Goal: Information Seeking & Learning: Learn about a topic

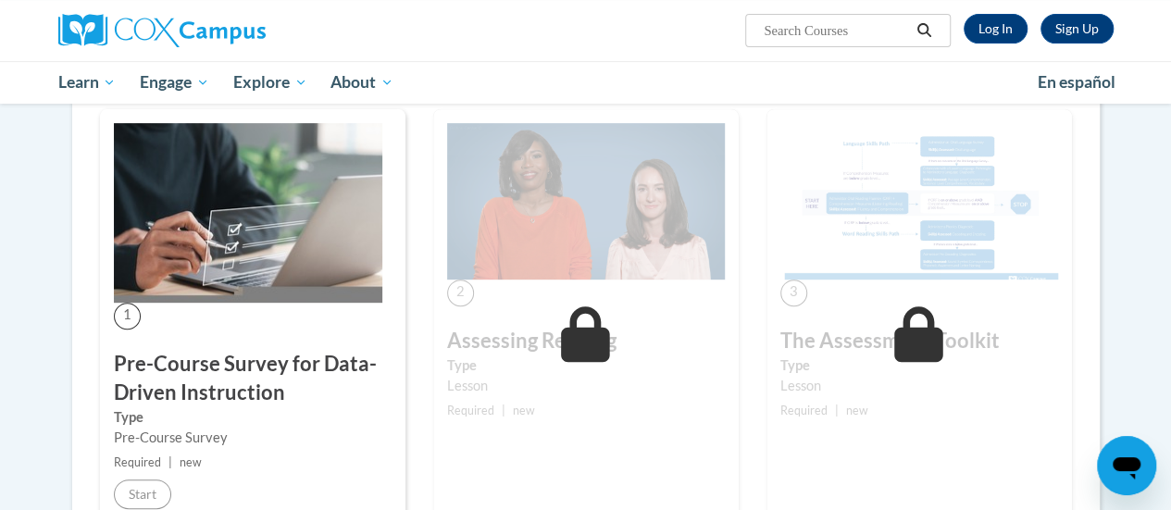
scroll to position [185, 0]
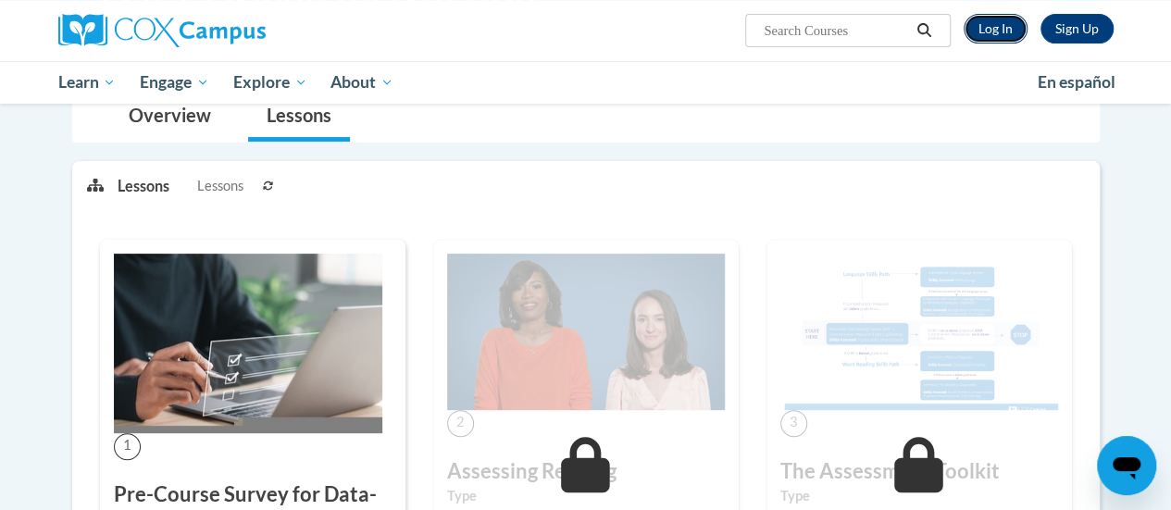
click at [1001, 24] on link "Log In" at bounding box center [996, 29] width 64 height 30
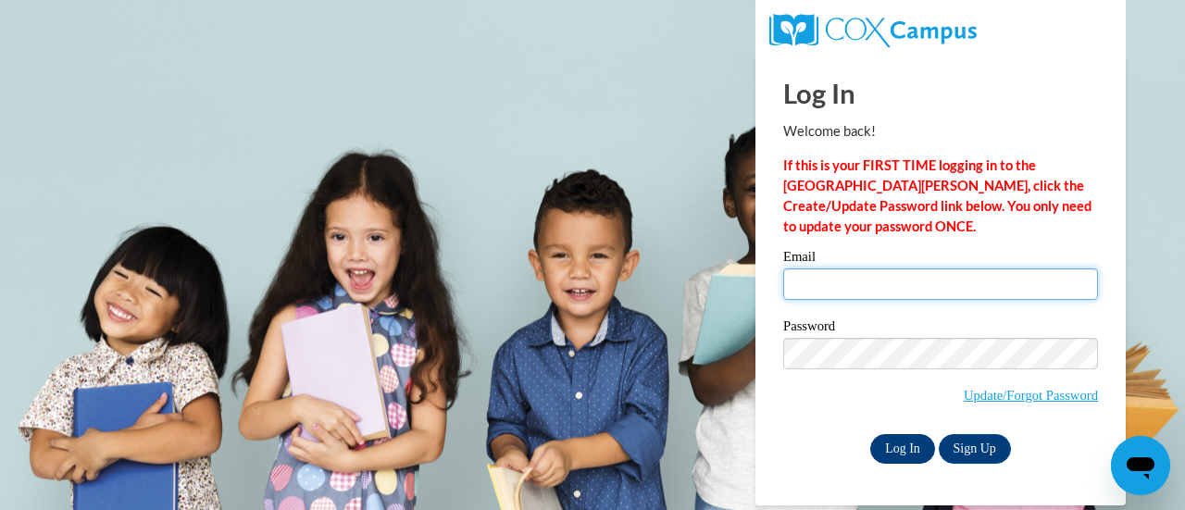
type input "jessica.kurdas@rusd.org"
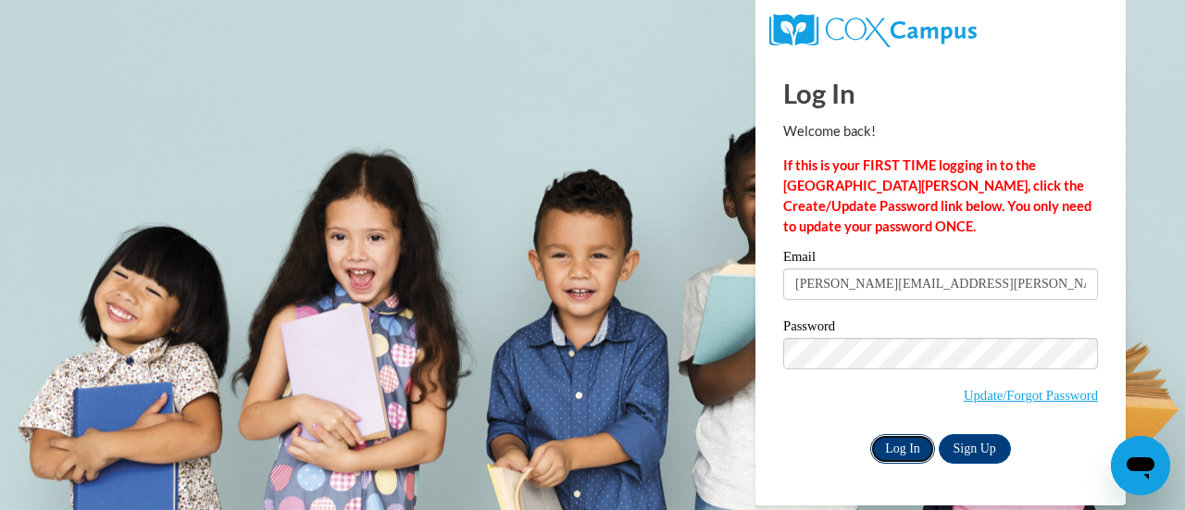
click at [893, 447] on input "Log In" at bounding box center [902, 449] width 65 height 30
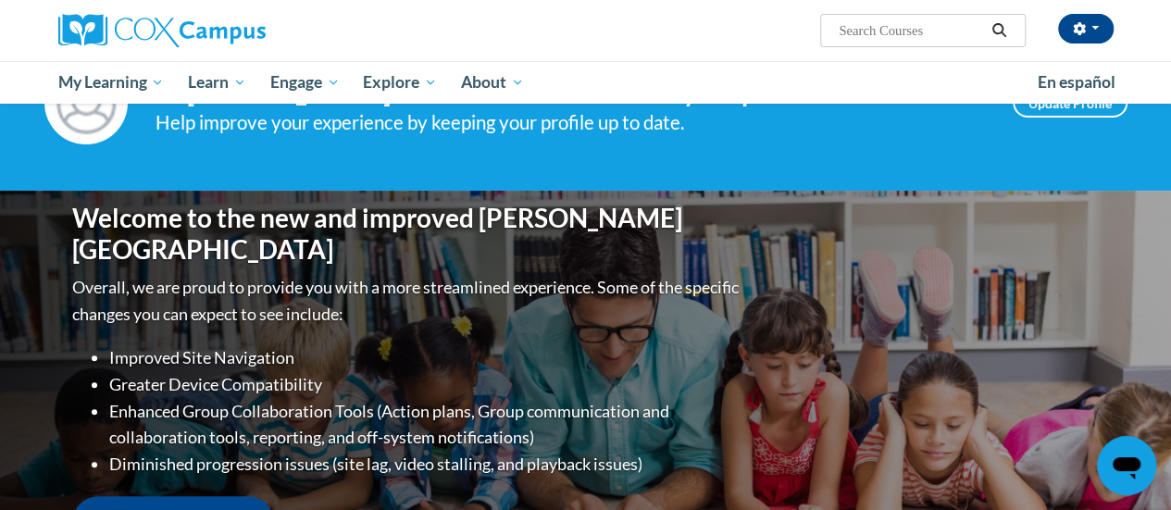
scroll to position [93, 0]
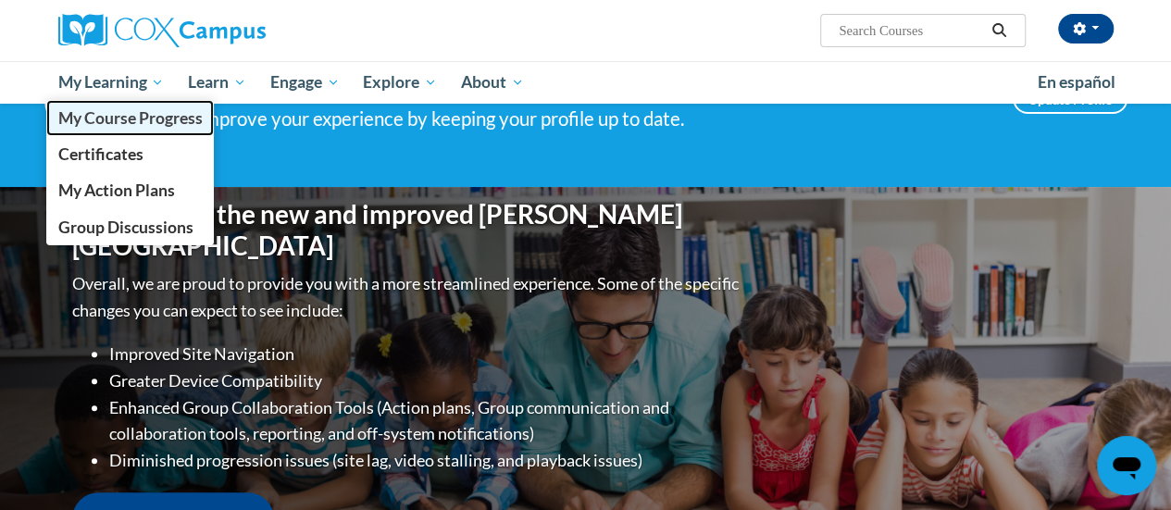
click at [129, 125] on span "My Course Progress" at bounding box center [129, 117] width 144 height 19
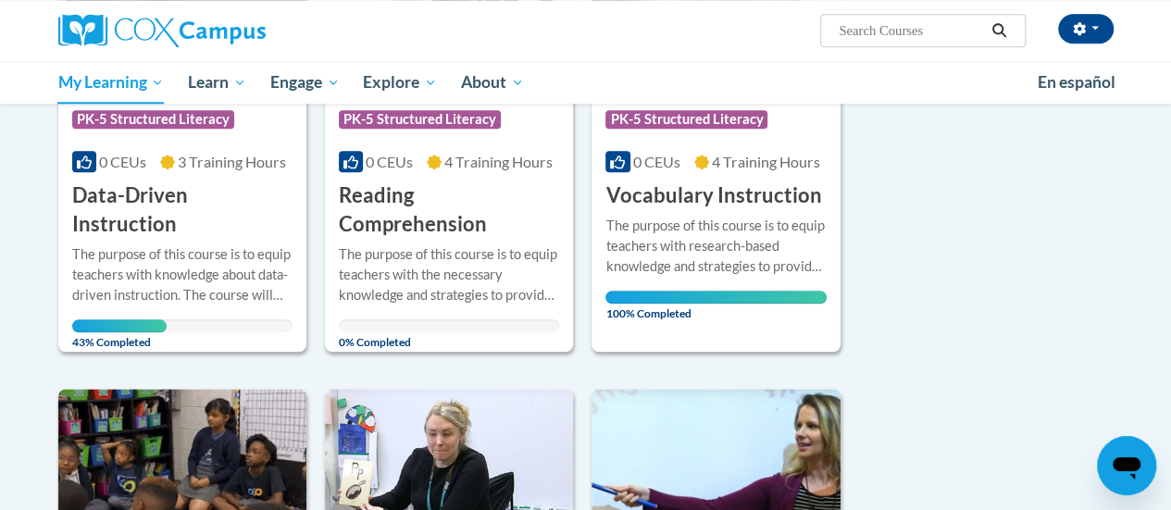
scroll to position [926, 0]
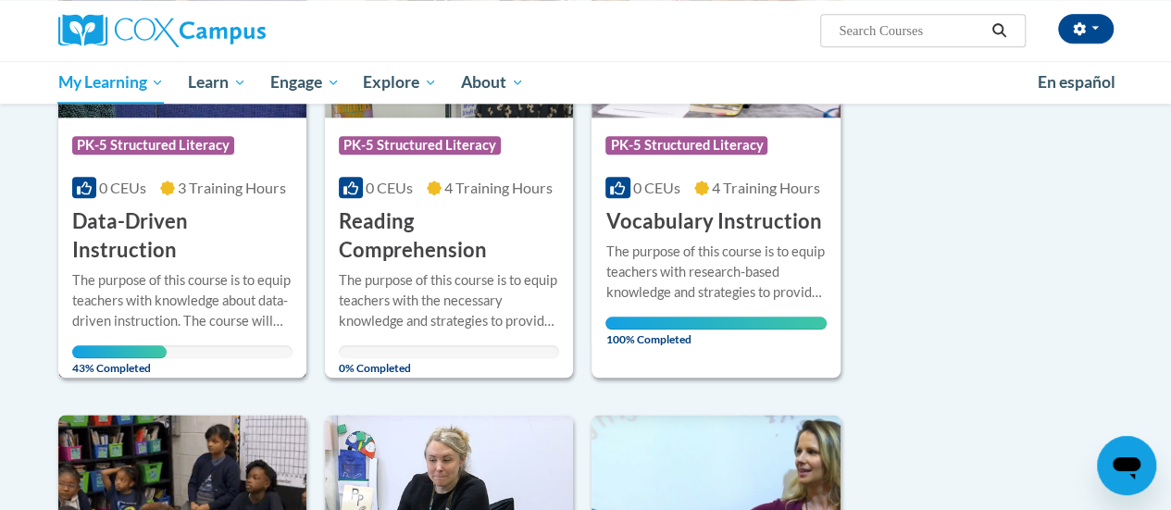
click at [181, 229] on h3 "Data-Driven Instruction" at bounding box center [182, 235] width 220 height 57
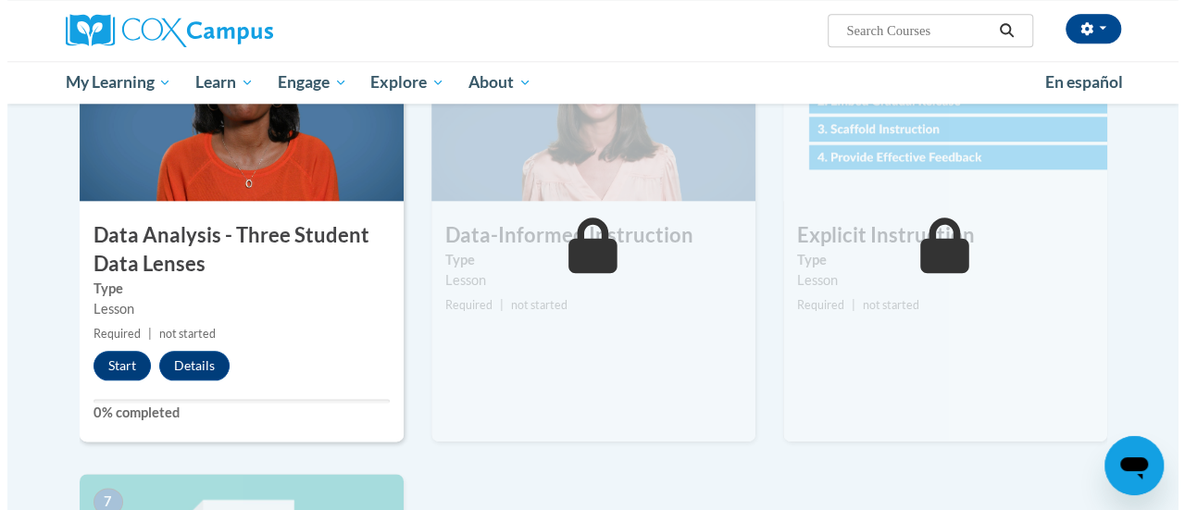
scroll to position [1018, 0]
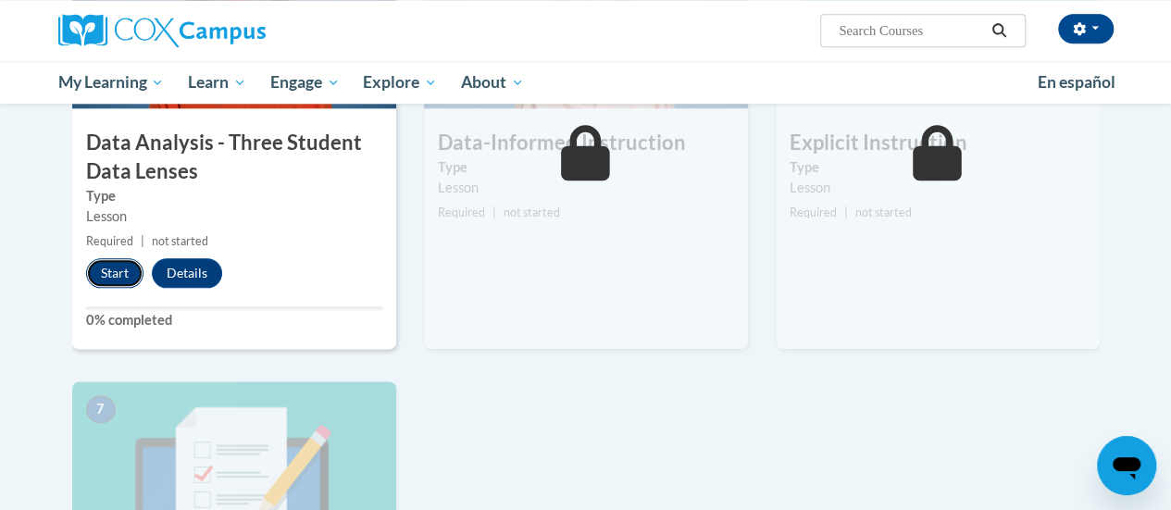
click at [116, 275] on button "Start" at bounding box center [114, 273] width 57 height 30
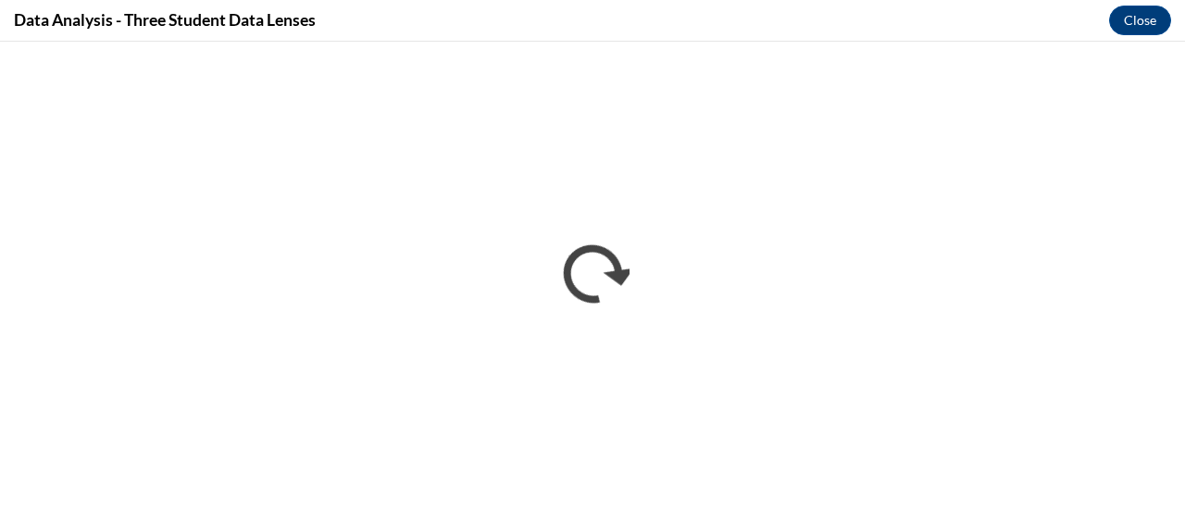
scroll to position [0, 0]
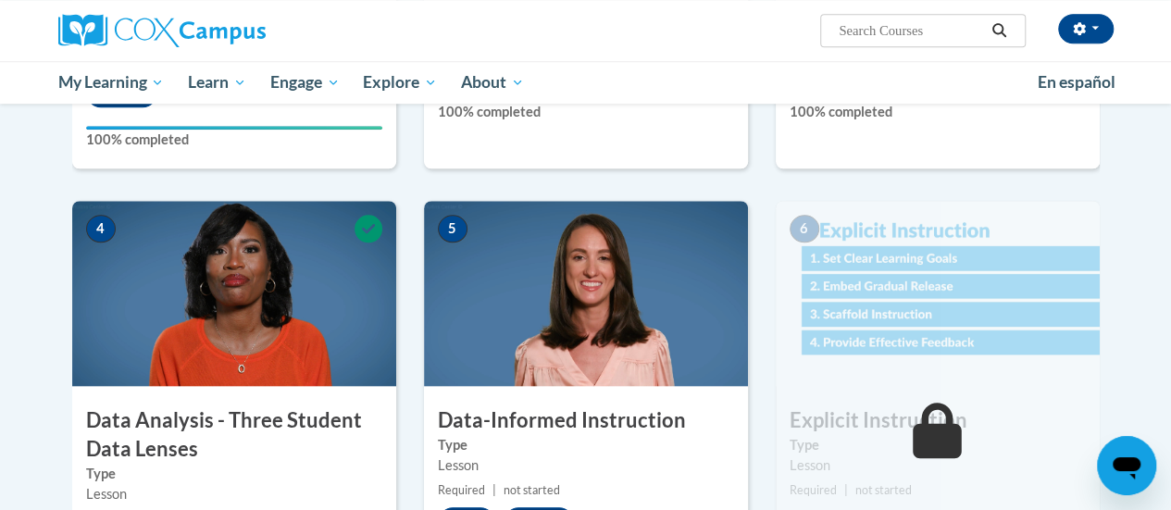
click at [550, 299] on img at bounding box center [586, 293] width 324 height 185
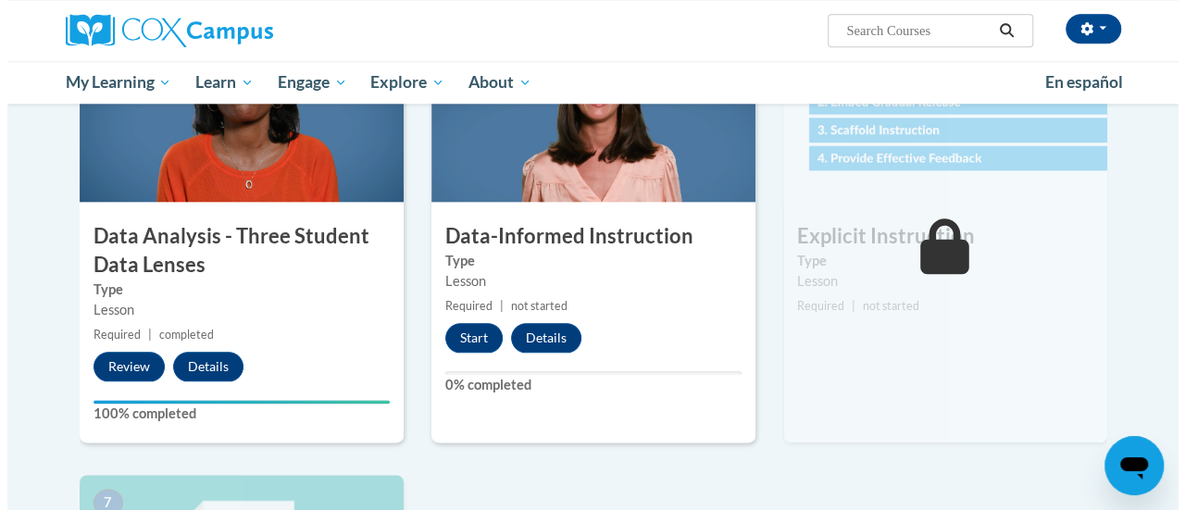
scroll to position [926, 0]
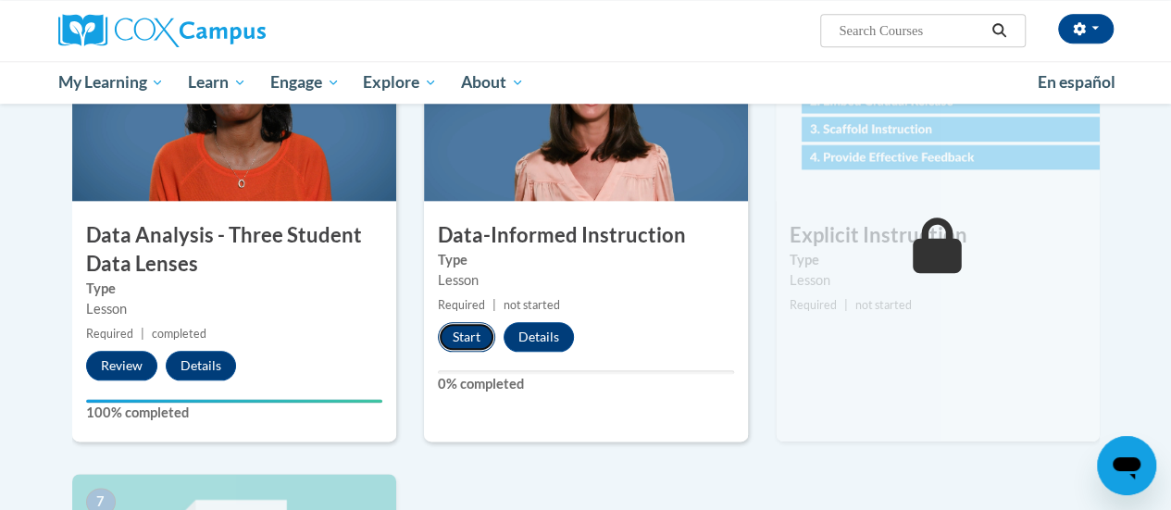
click at [487, 331] on button "Start" at bounding box center [466, 337] width 57 height 30
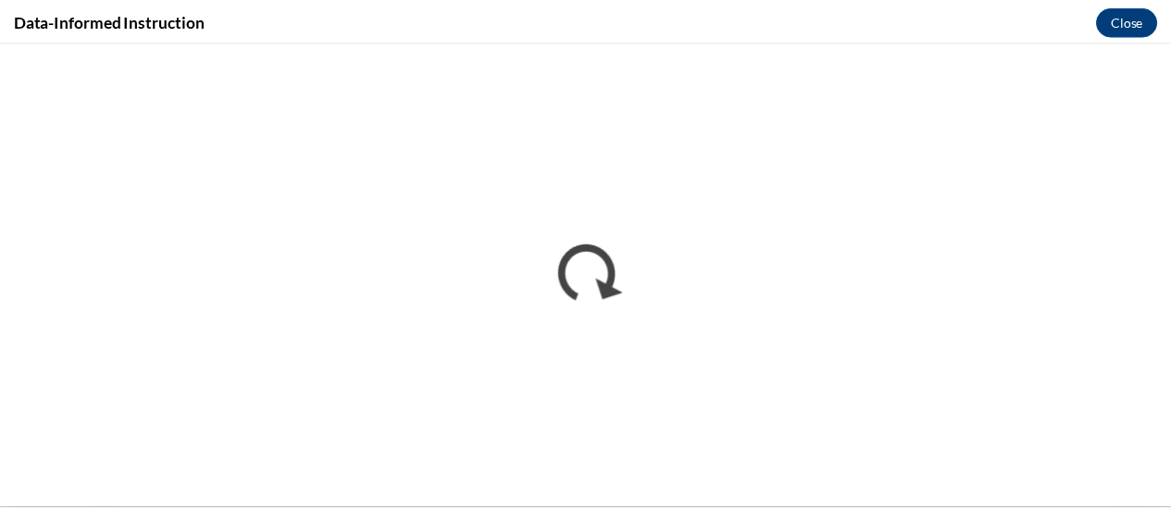
scroll to position [0, 0]
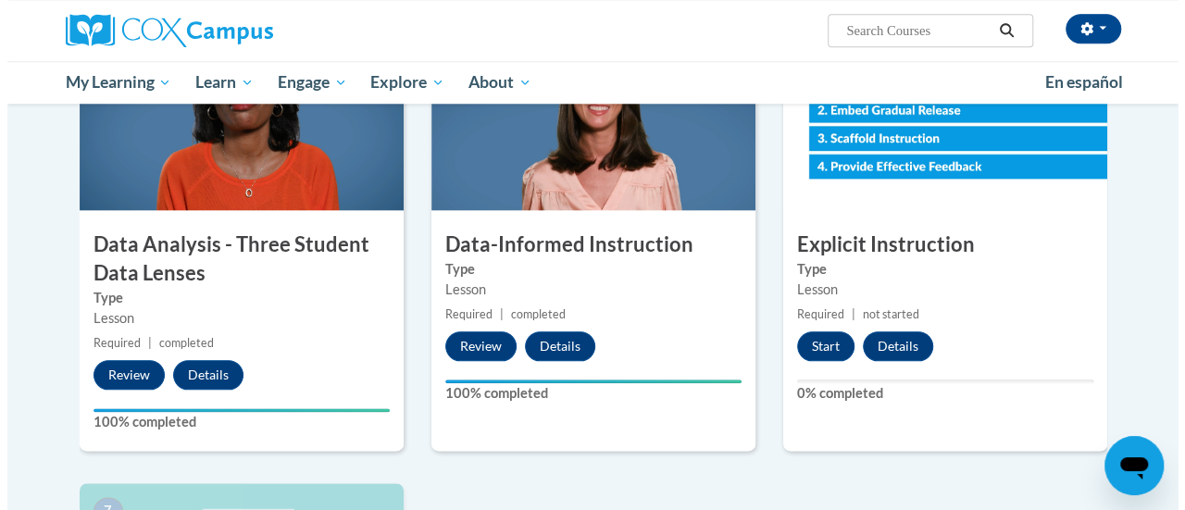
scroll to position [1030, 0]
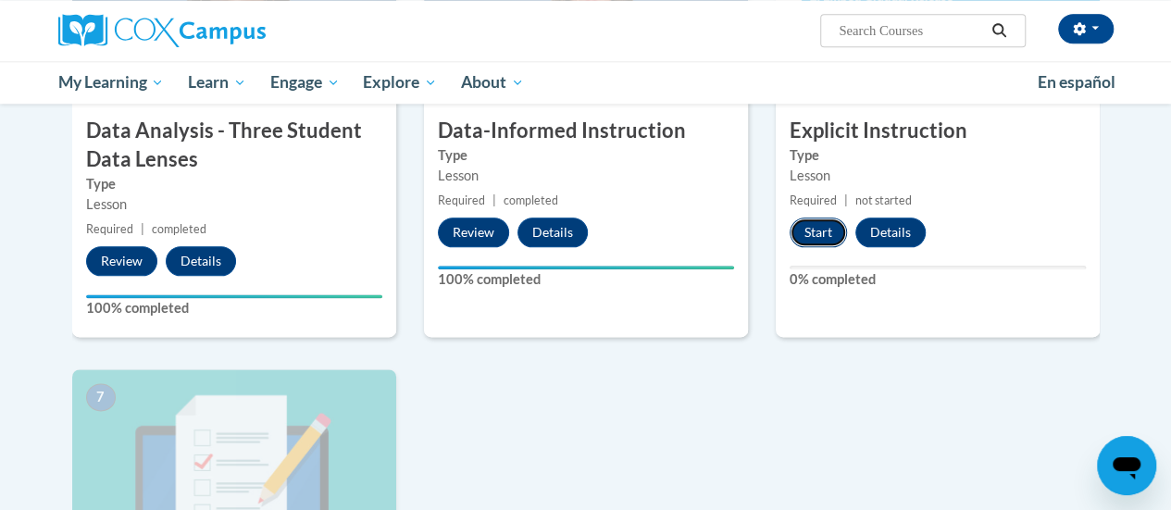
click at [817, 228] on button "Start" at bounding box center [818, 233] width 57 height 30
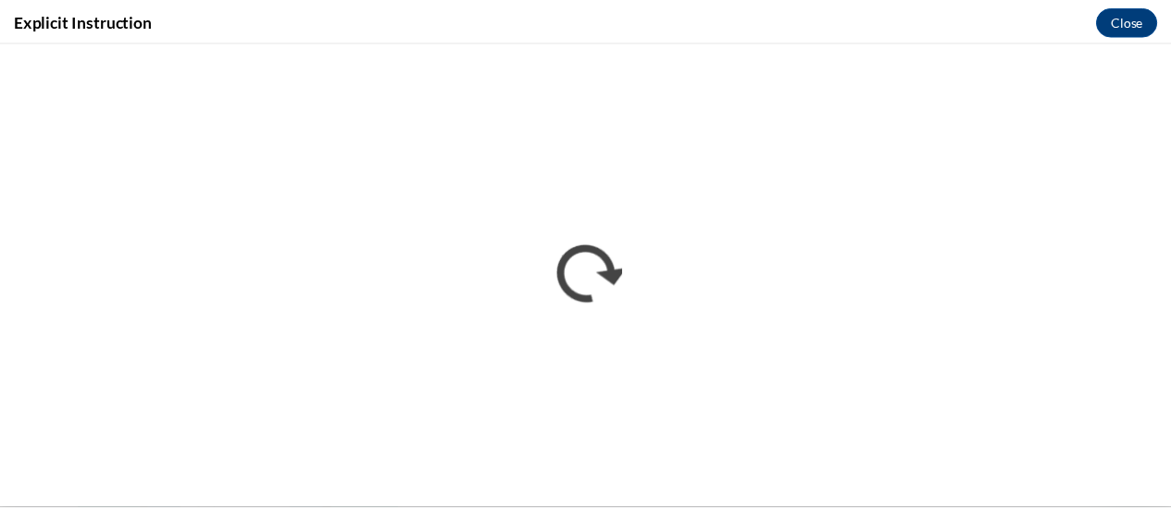
scroll to position [0, 0]
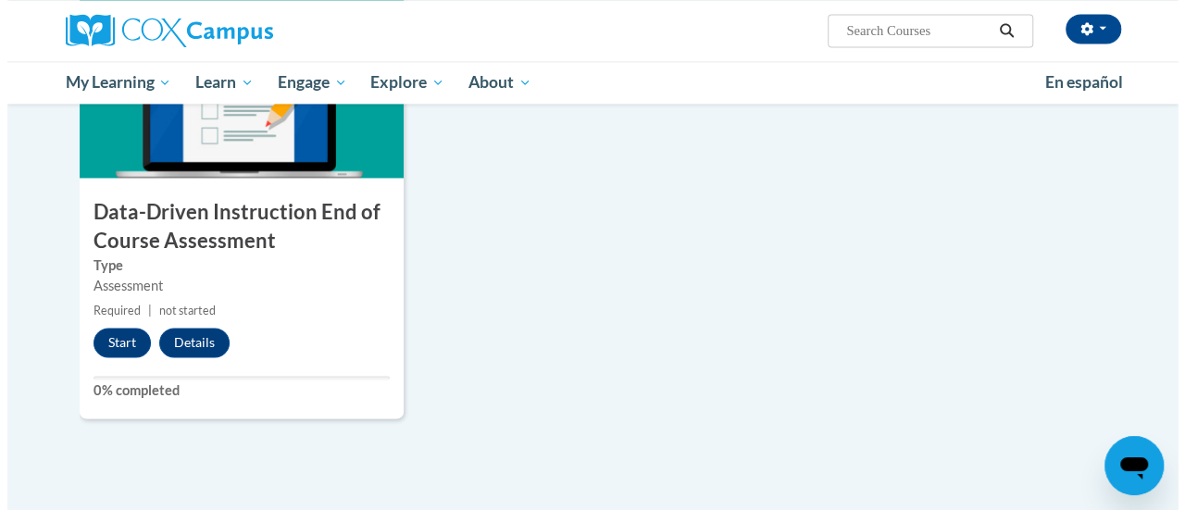
scroll to position [1411, 0]
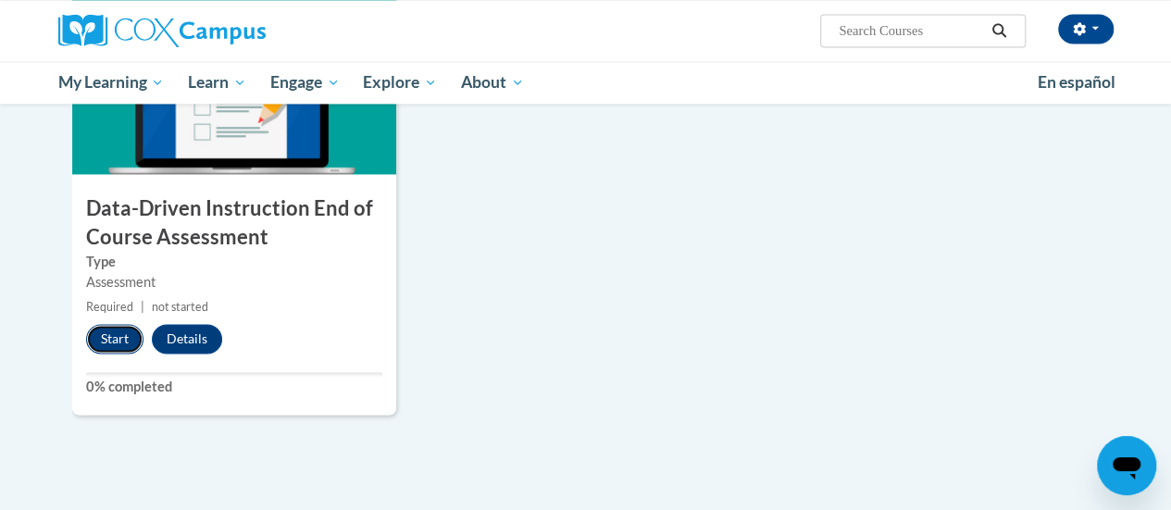
click at [113, 345] on button "Start" at bounding box center [114, 339] width 57 height 30
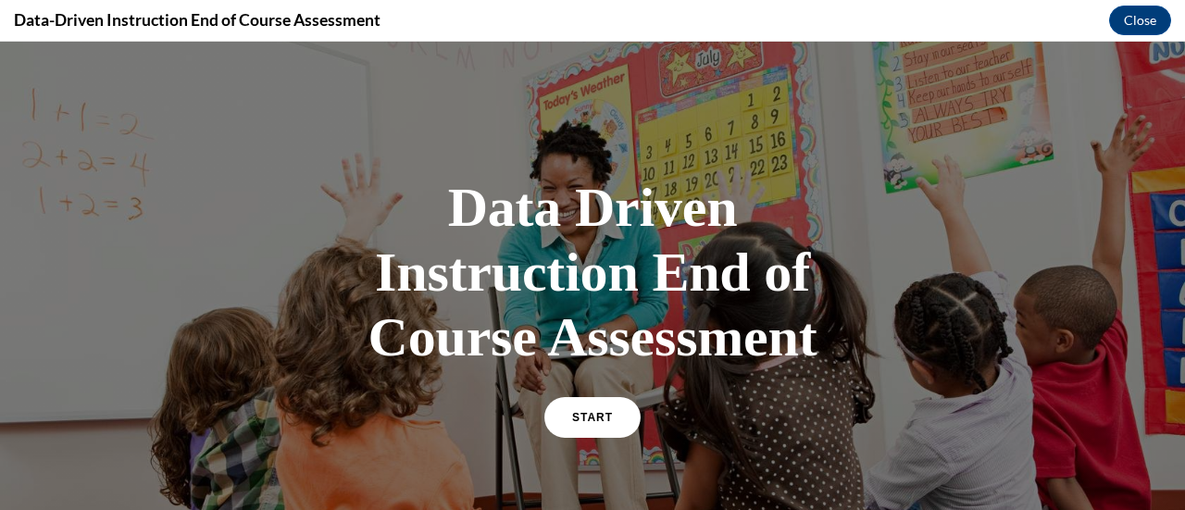
scroll to position [0, 0]
click at [600, 423] on link "START" at bounding box center [592, 417] width 101 height 43
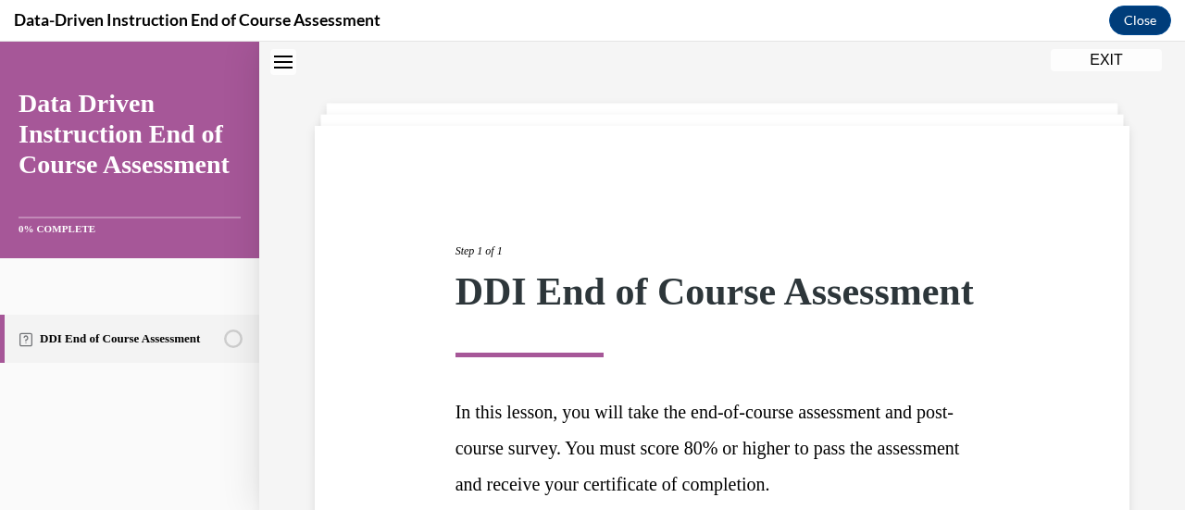
scroll to position [272, 0]
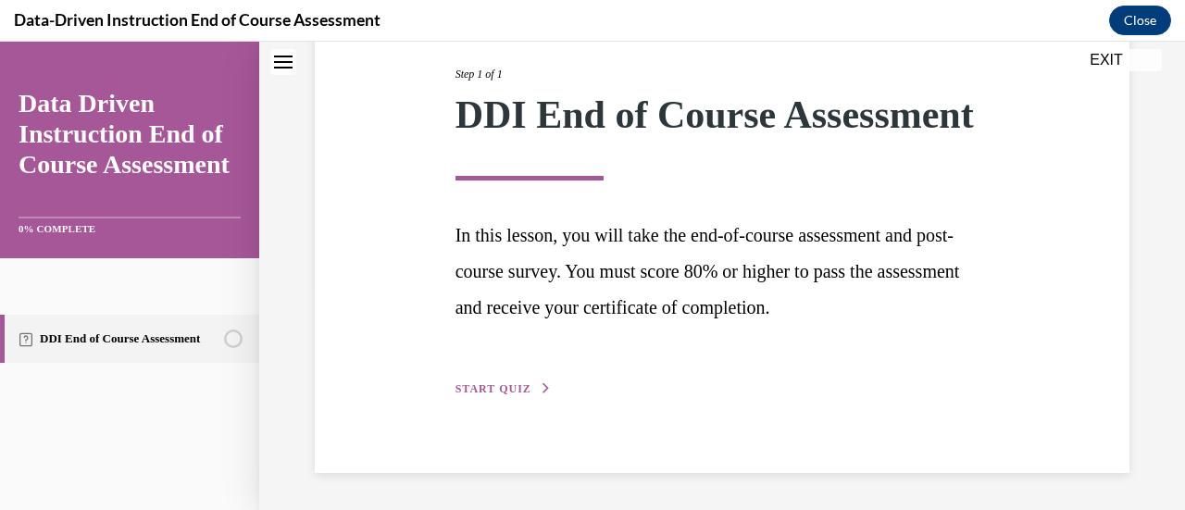
click at [493, 383] on button "START QUIZ" at bounding box center [503, 389] width 96 height 17
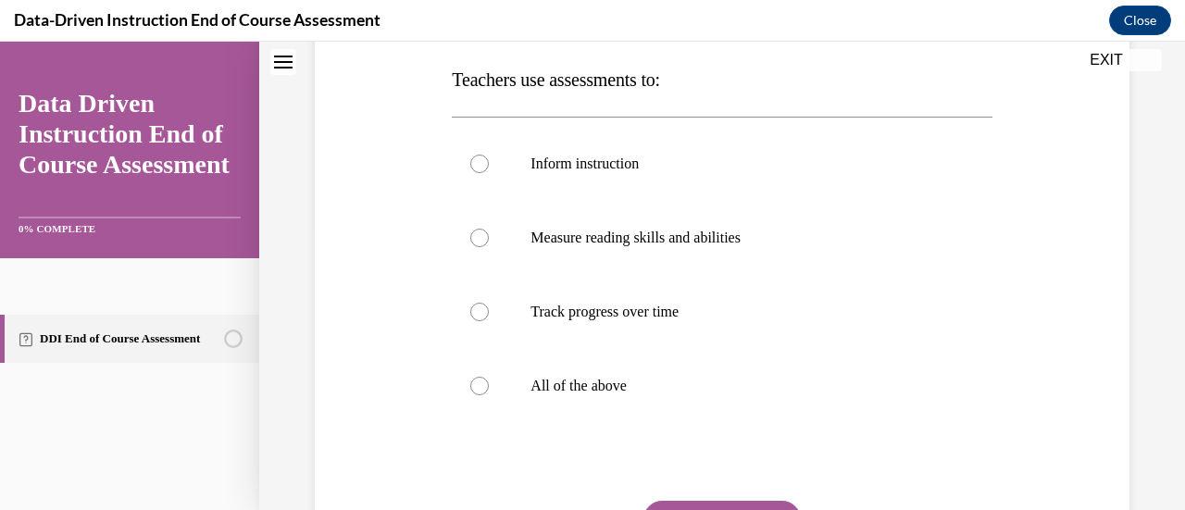
scroll to position [293, 0]
click at [493, 383] on label "All of the above" at bounding box center [722, 385] width 540 height 74
click at [489, 383] on input "All of the above" at bounding box center [479, 385] width 19 height 19
radio input "true"
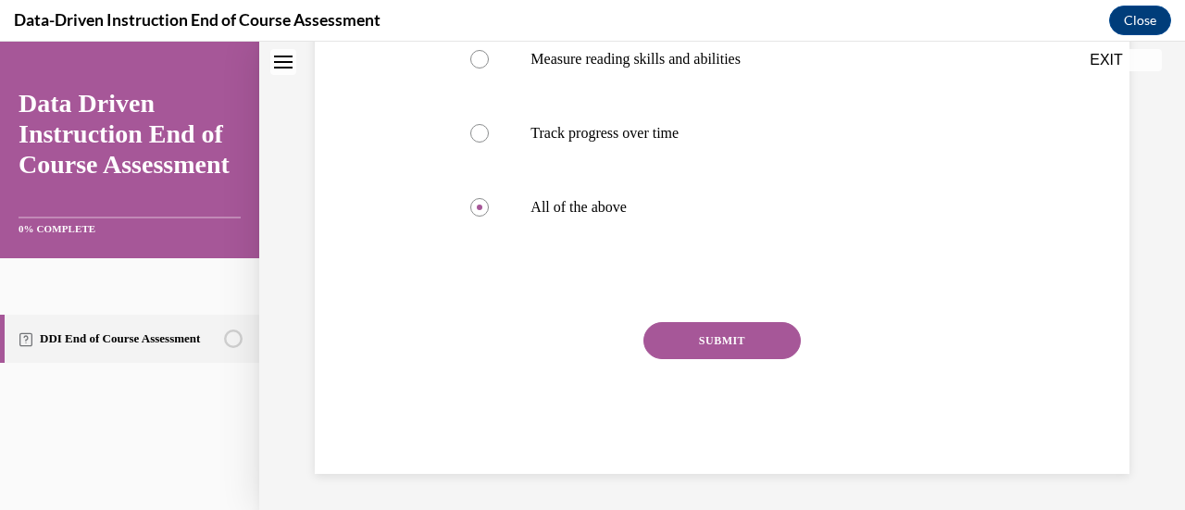
click at [702, 328] on button "SUBMIT" at bounding box center [721, 340] width 157 height 37
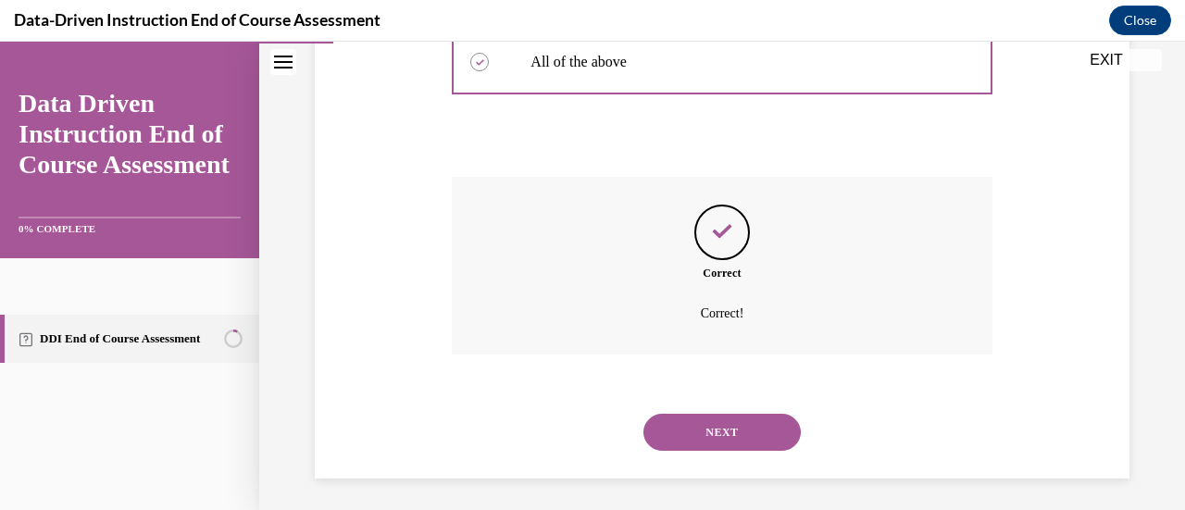
scroll to position [620, 0]
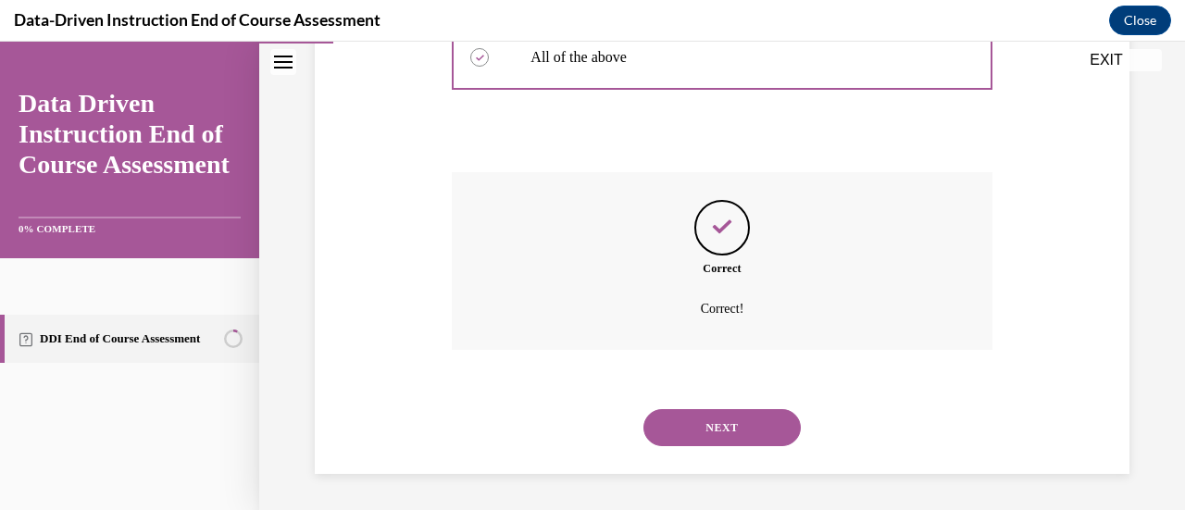
click at [684, 415] on button "NEXT" at bounding box center [721, 427] width 157 height 37
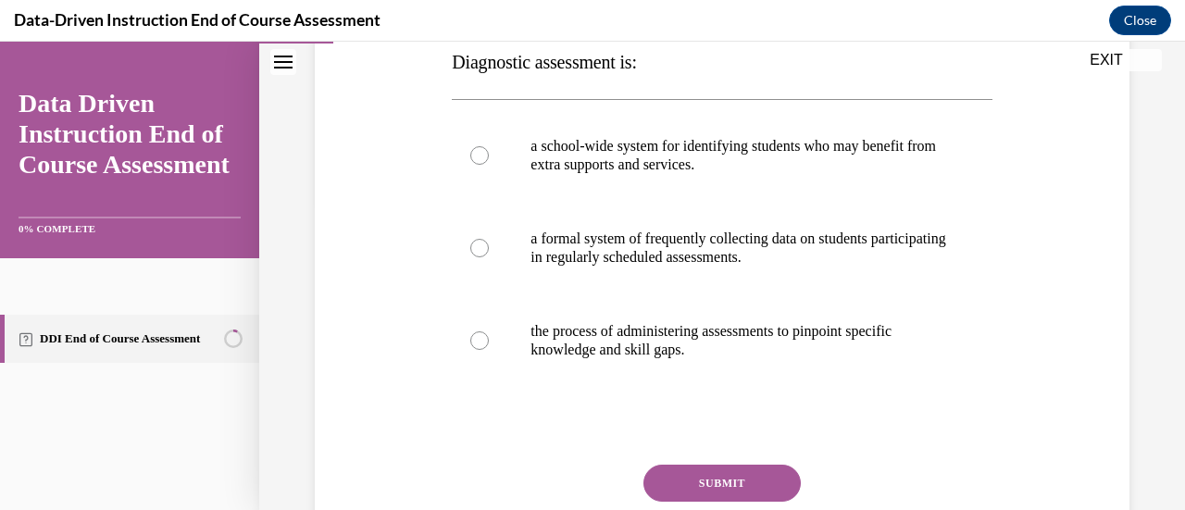
scroll to position [303, 0]
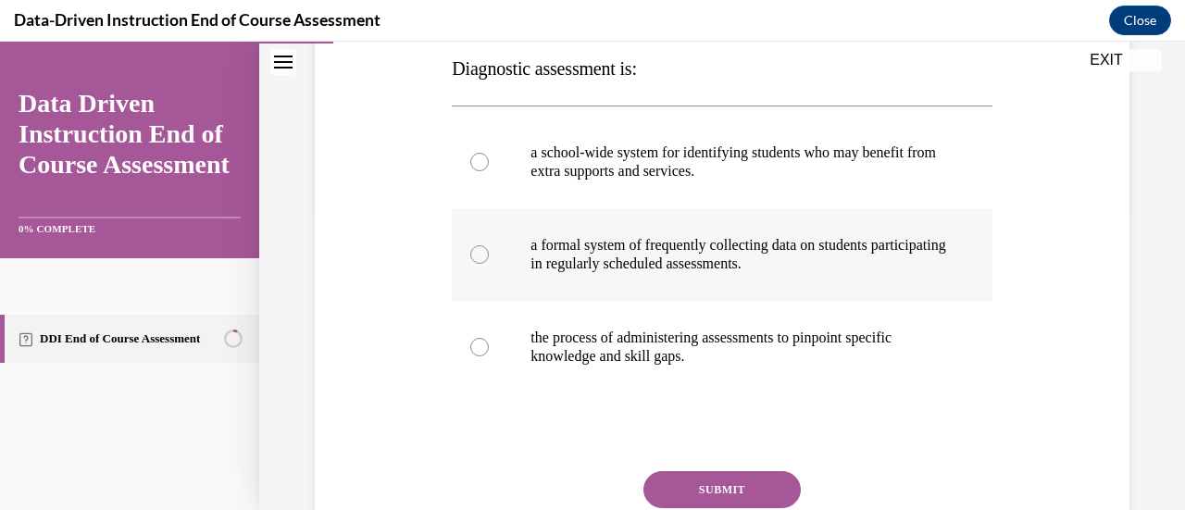
click at [710, 269] on p "a formal system of frequently collecting data on students participating in regu…" at bounding box center [737, 254] width 415 height 37
click at [489, 264] on input "a formal system of frequently collecting data on students participating in regu…" at bounding box center [479, 254] width 19 height 19
radio input "true"
click at [695, 350] on p "the process of administering assessments to pinpoint specific knowledge and ski…" at bounding box center [737, 347] width 415 height 37
click at [489, 350] on input "the process of administering assessments to pinpoint specific knowledge and ski…" at bounding box center [479, 347] width 19 height 19
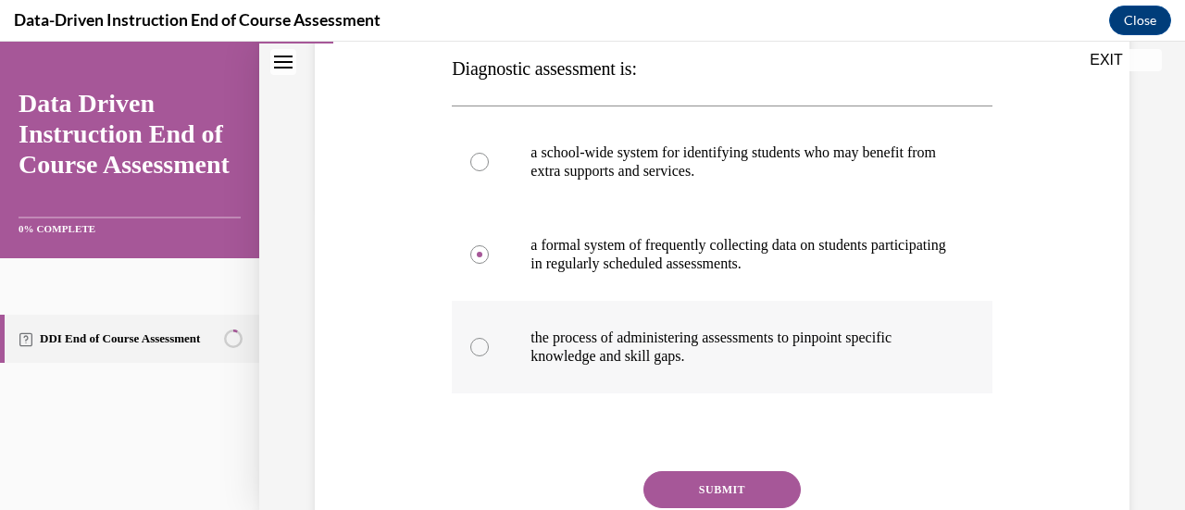
radio input "true"
click at [737, 266] on p "a formal system of frequently collecting data on students participating in regu…" at bounding box center [737, 254] width 415 height 37
click at [489, 264] on input "a formal system of frequently collecting data on students participating in regu…" at bounding box center [479, 254] width 19 height 19
radio input "true"
click at [707, 316] on label "the process of administering assessments to pinpoint specific knowledge and ski…" at bounding box center [722, 347] width 540 height 93
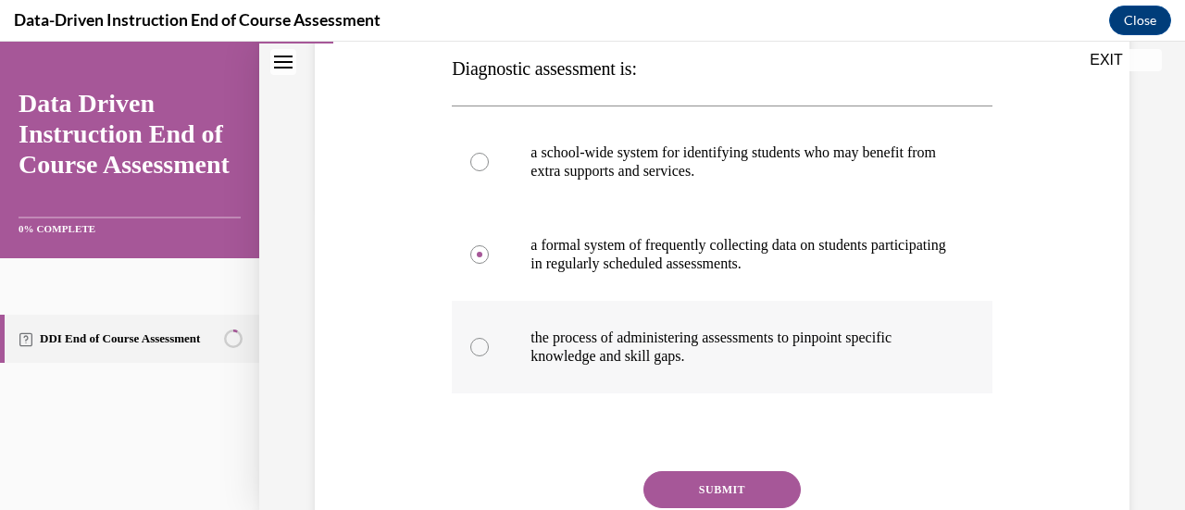
click at [489, 338] on input "the process of administering assessments to pinpoint specific knowledge and ski…" at bounding box center [479, 347] width 19 height 19
radio input "true"
click at [692, 485] on button "SUBMIT" at bounding box center [721, 489] width 157 height 37
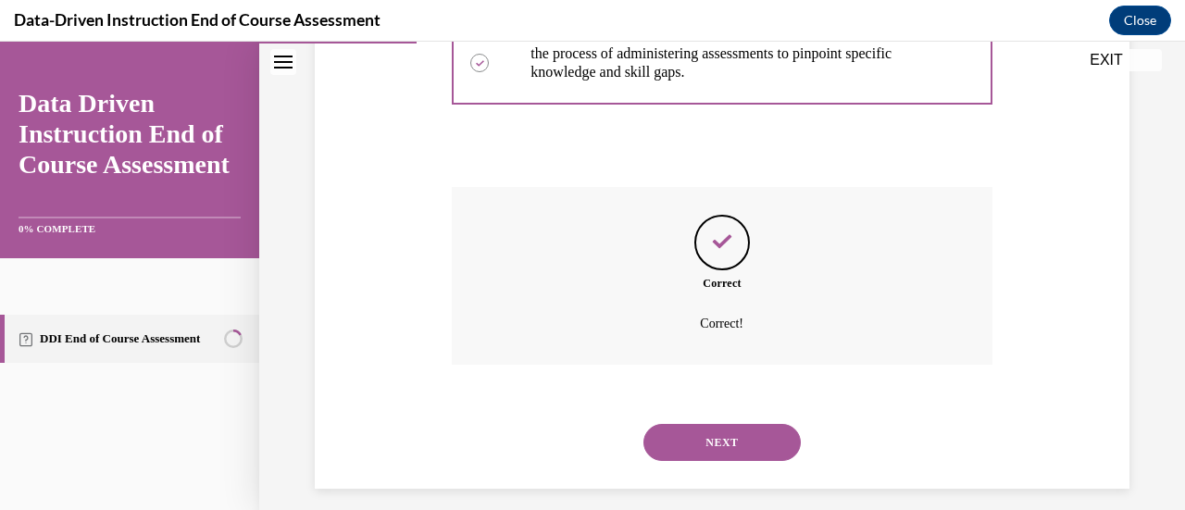
scroll to position [602, 0]
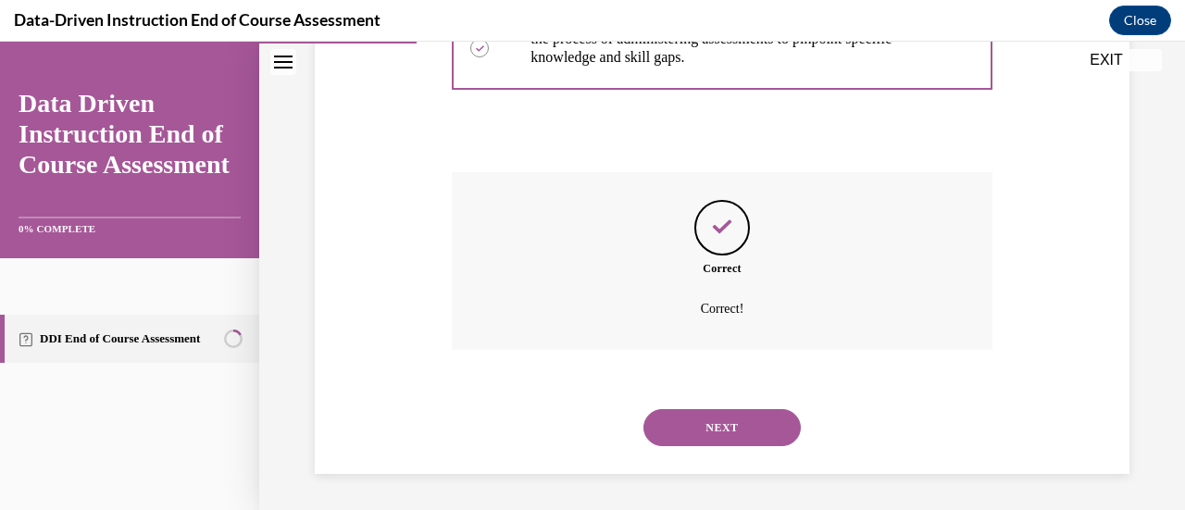
click at [751, 423] on button "NEXT" at bounding box center [721, 427] width 157 height 37
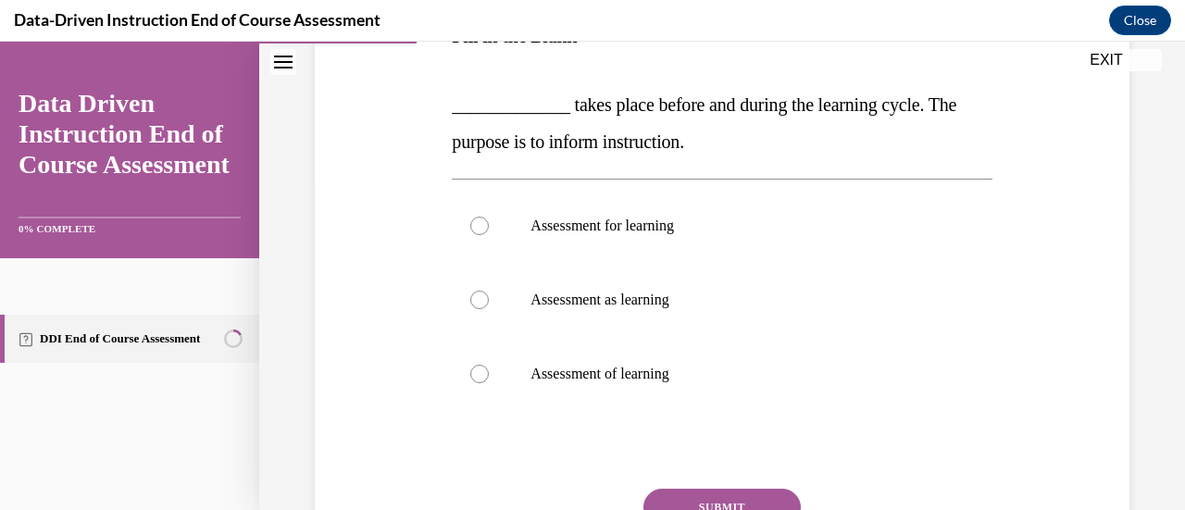
scroll to position [337, 0]
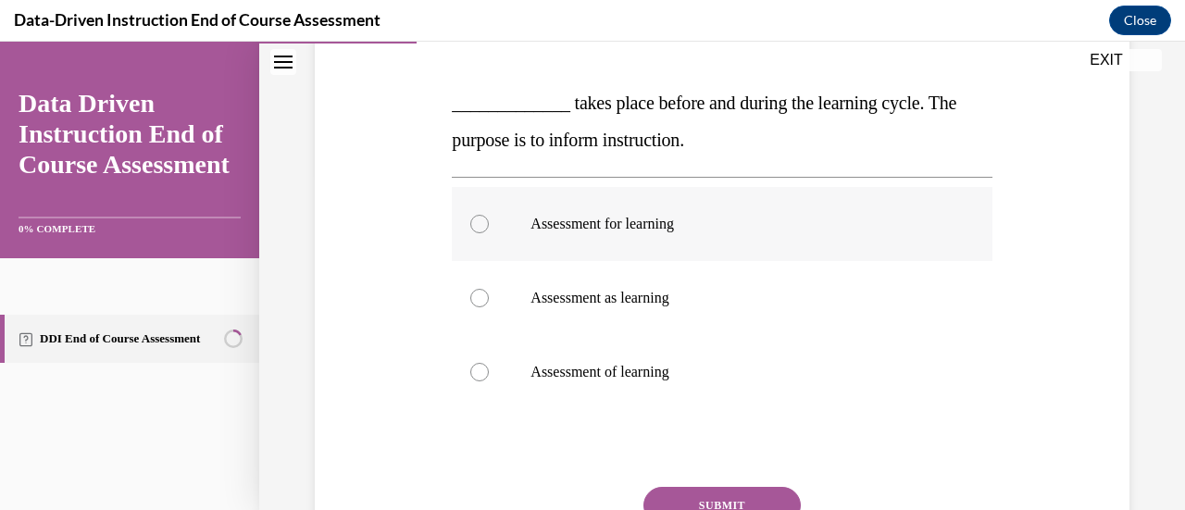
click at [677, 230] on p "Assessment for learning" at bounding box center [737, 224] width 415 height 19
click at [489, 230] on input "Assessment for learning" at bounding box center [479, 224] width 19 height 19
radio input "true"
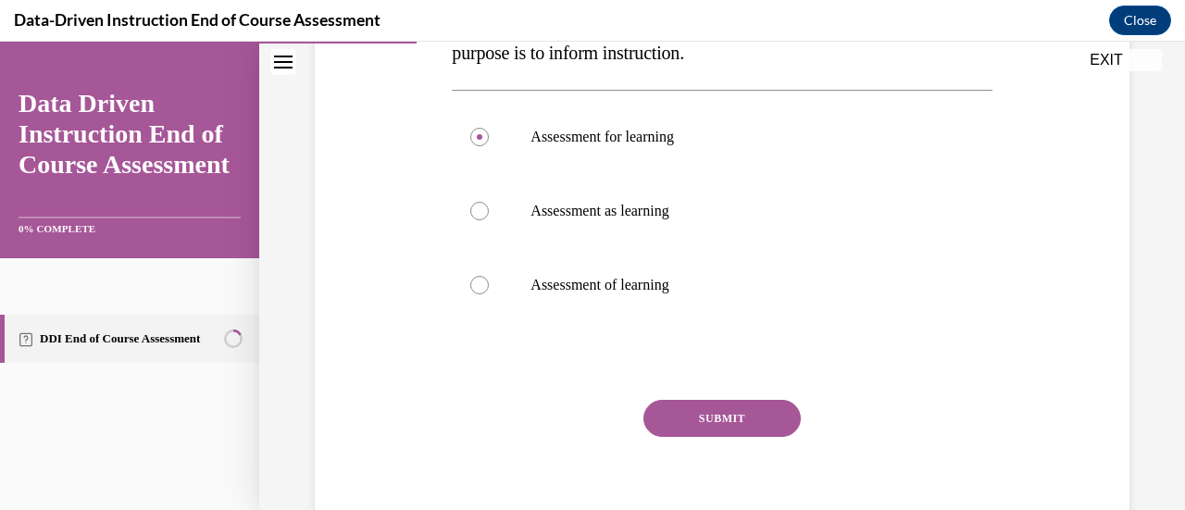
click at [705, 408] on button "SUBMIT" at bounding box center [721, 418] width 157 height 37
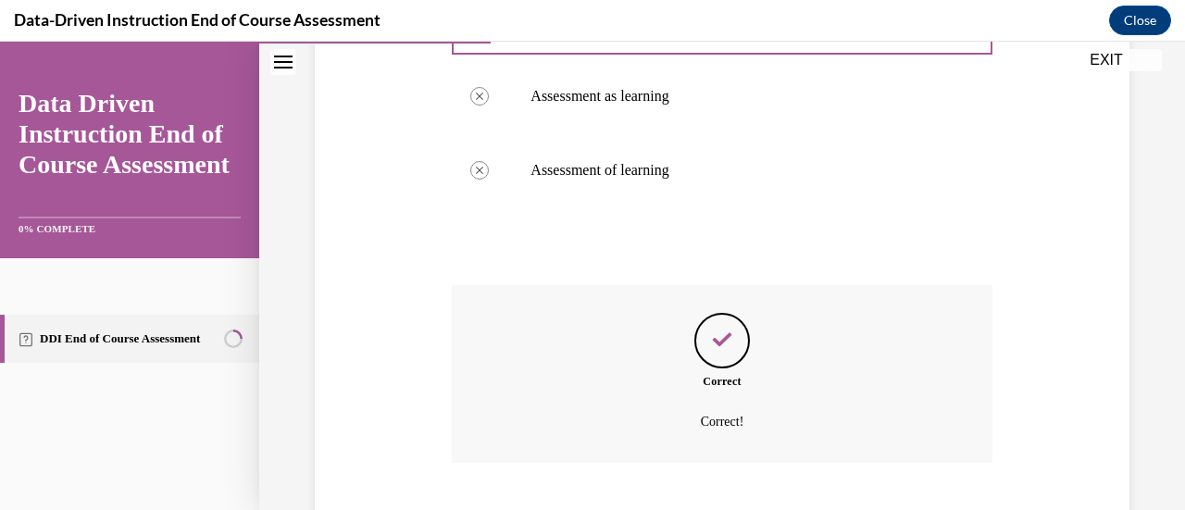
scroll to position [652, 0]
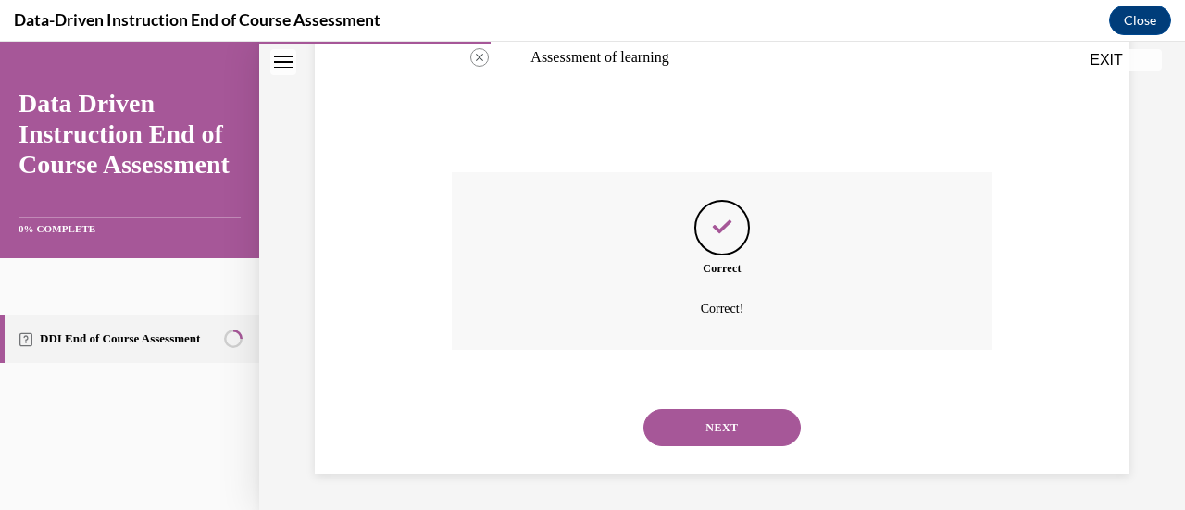
click at [705, 413] on button "NEXT" at bounding box center [721, 427] width 157 height 37
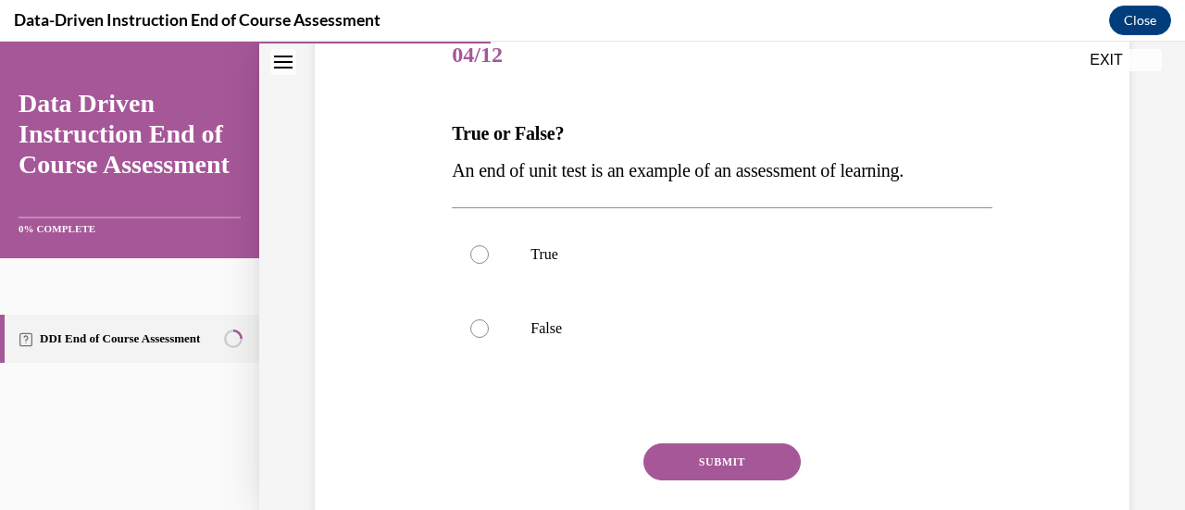
scroll to position [239, 0]
click at [731, 267] on label "True" at bounding box center [722, 254] width 540 height 74
click at [489, 263] on input "True" at bounding box center [479, 253] width 19 height 19
radio input "true"
click at [730, 465] on button "SUBMIT" at bounding box center [721, 461] width 157 height 37
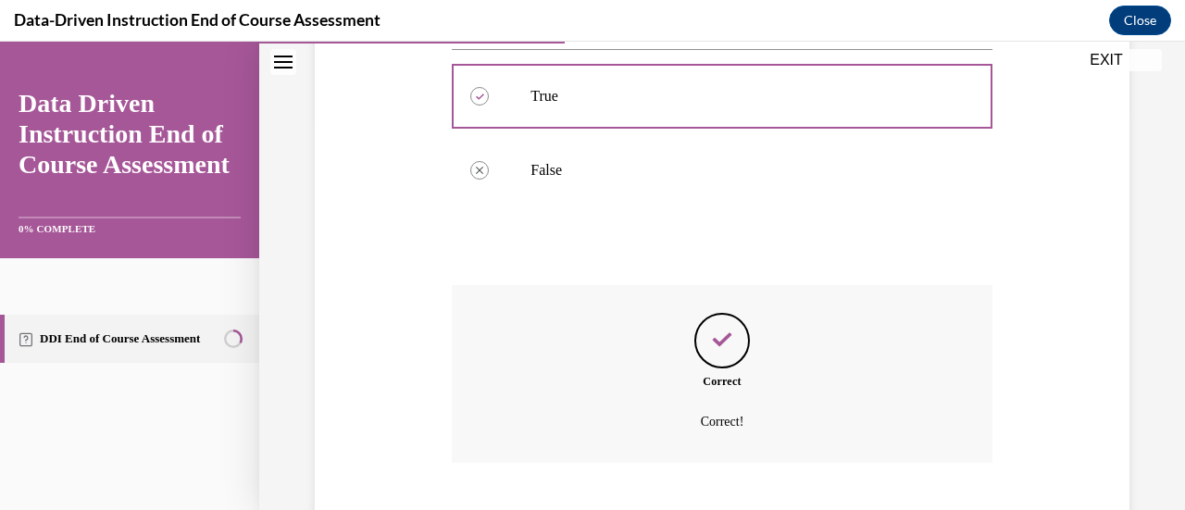
scroll to position [509, 0]
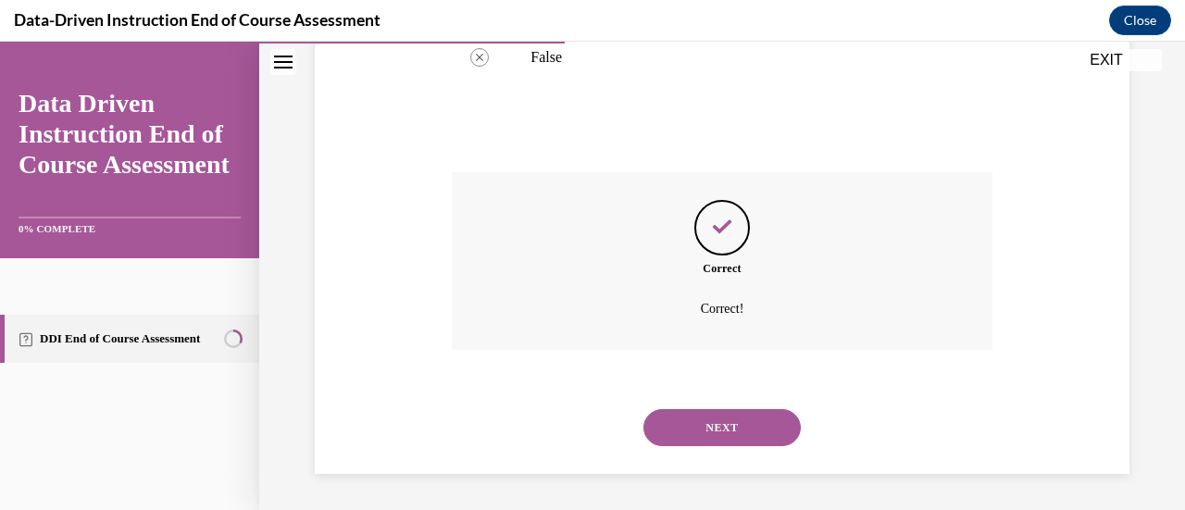
click at [741, 431] on button "NEXT" at bounding box center [721, 427] width 157 height 37
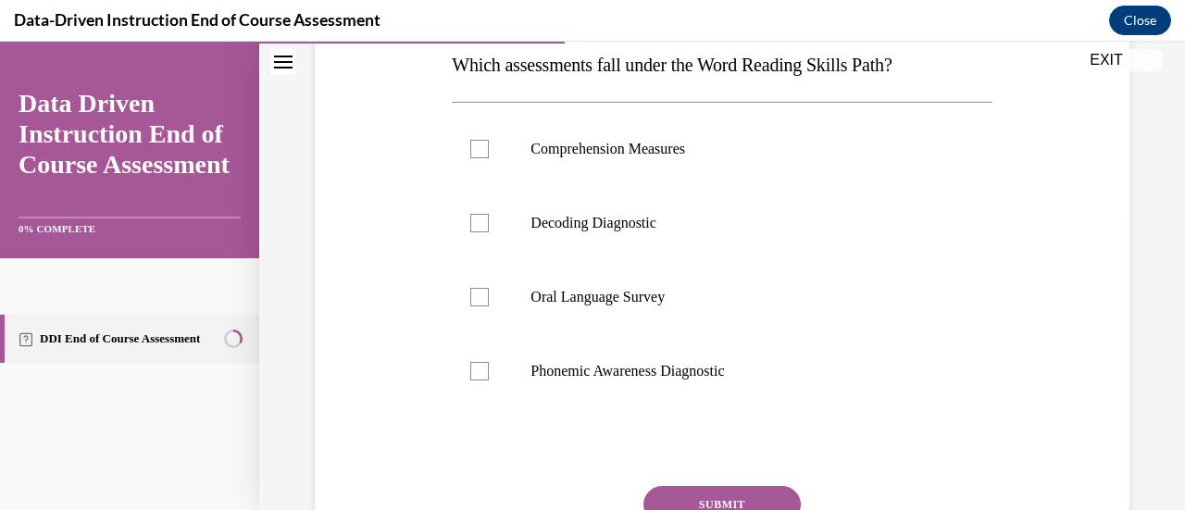
scroll to position [307, 0]
click at [665, 219] on p "Decoding Diagnostic" at bounding box center [737, 222] width 415 height 19
click at [489, 219] on input "Decoding Diagnostic" at bounding box center [479, 222] width 19 height 19
checkbox input "true"
click at [477, 365] on div at bounding box center [479, 370] width 19 height 19
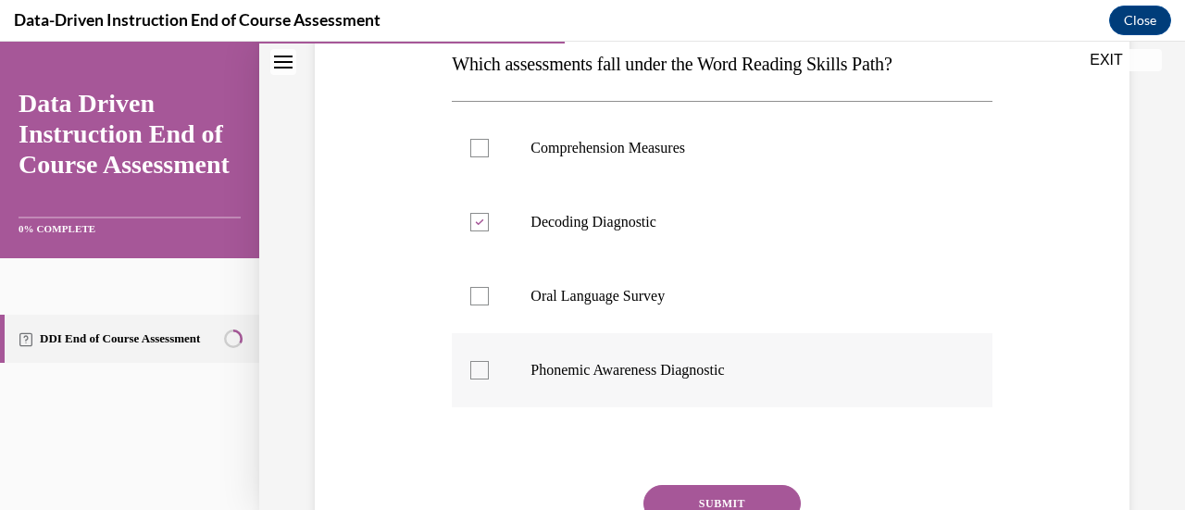
click at [477, 365] on input "Phonemic Awareness Diagnostic" at bounding box center [479, 370] width 19 height 19
checkbox input "true"
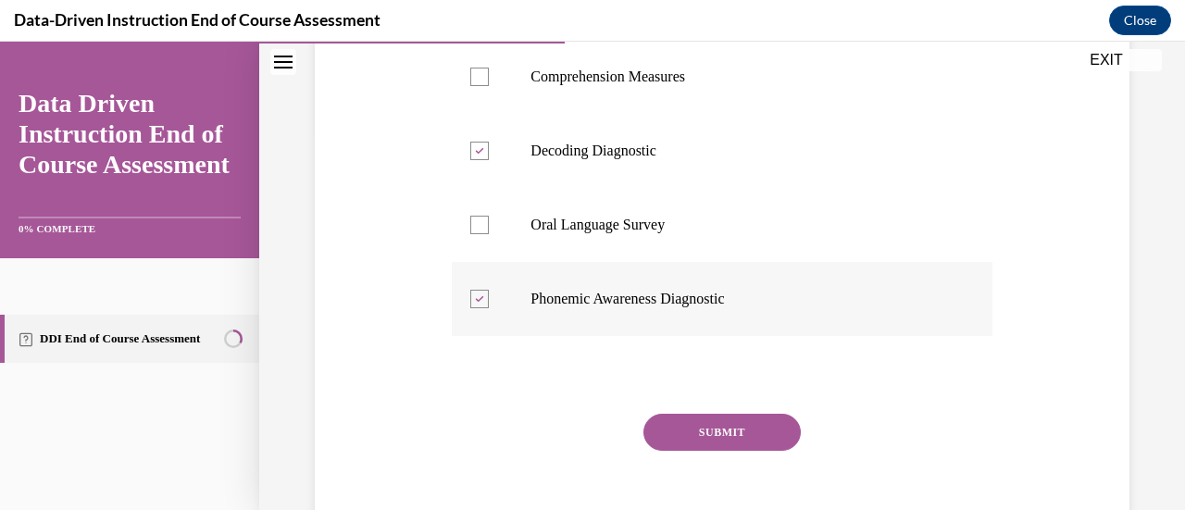
scroll to position [380, 0]
click at [730, 427] on button "SUBMIT" at bounding box center [721, 431] width 157 height 37
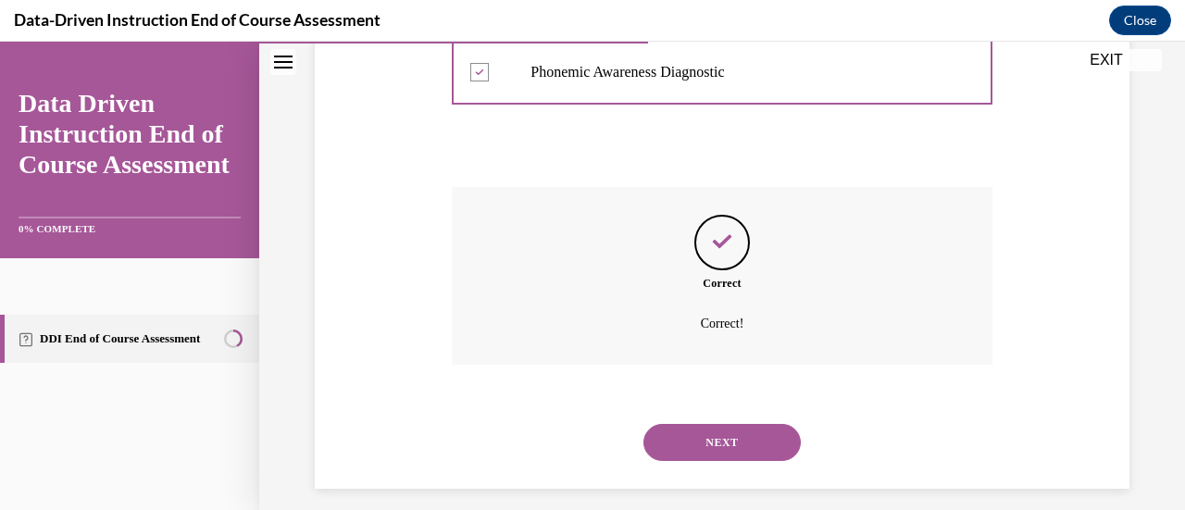
scroll to position [620, 0]
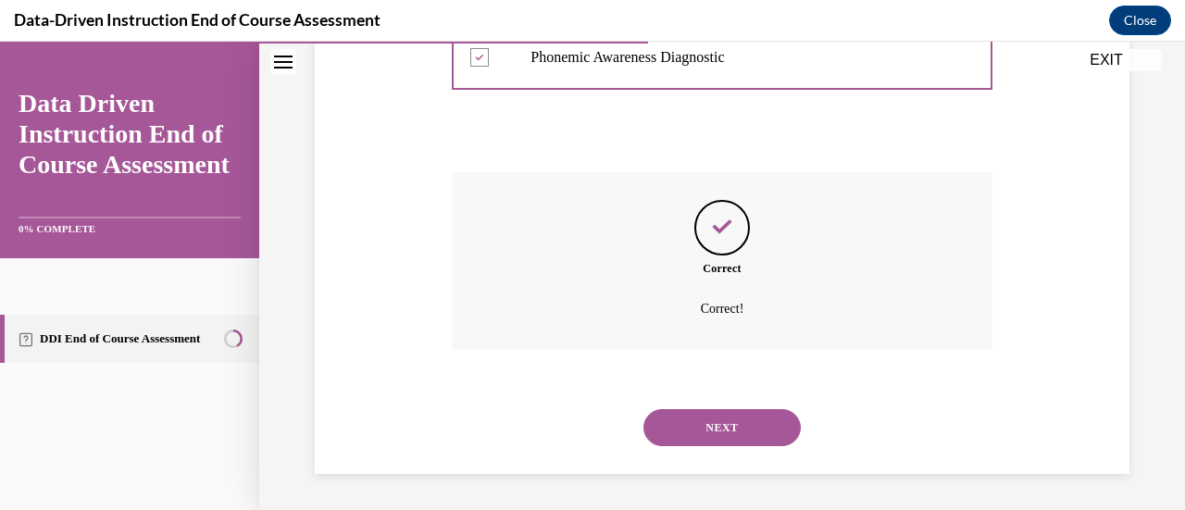
click at [730, 427] on button "NEXT" at bounding box center [721, 427] width 157 height 37
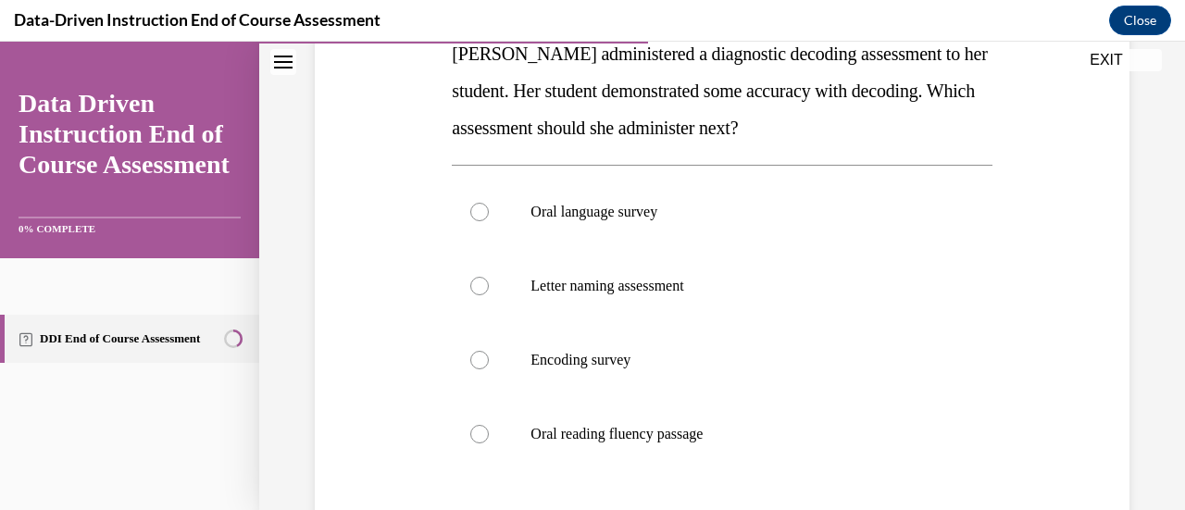
scroll to position [318, 0]
click at [635, 367] on p "Encoding survey" at bounding box center [737, 359] width 415 height 19
click at [489, 367] on input "Encoding survey" at bounding box center [479, 359] width 19 height 19
radio input "true"
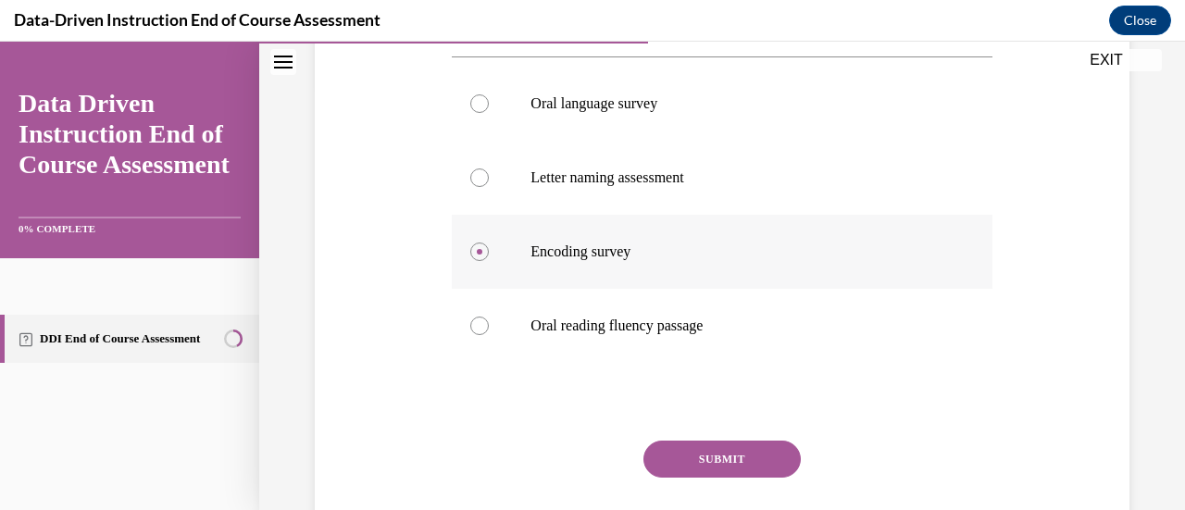
scroll to position [544, 0]
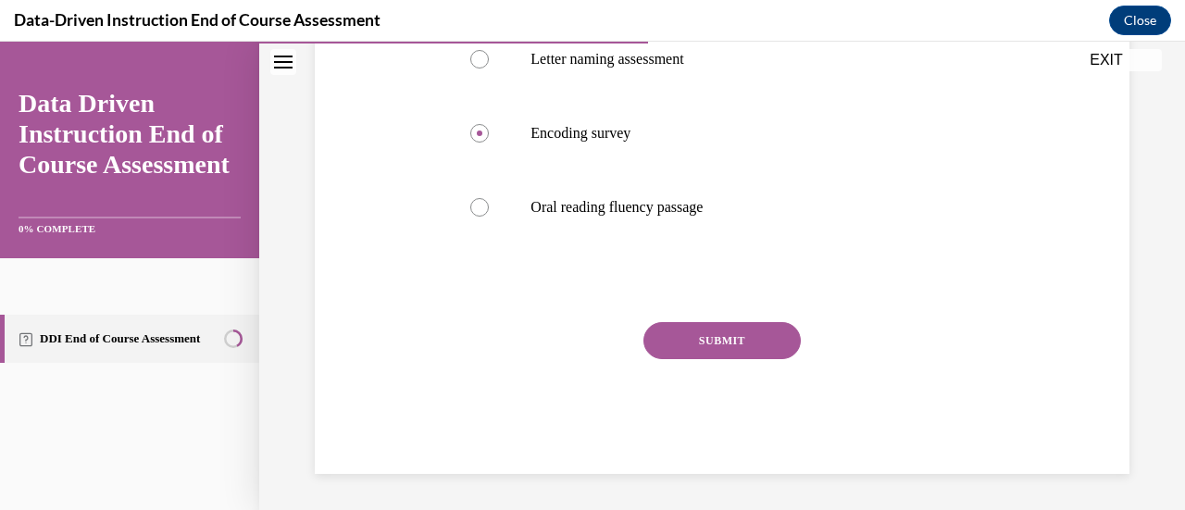
click at [715, 336] on button "SUBMIT" at bounding box center [721, 340] width 157 height 37
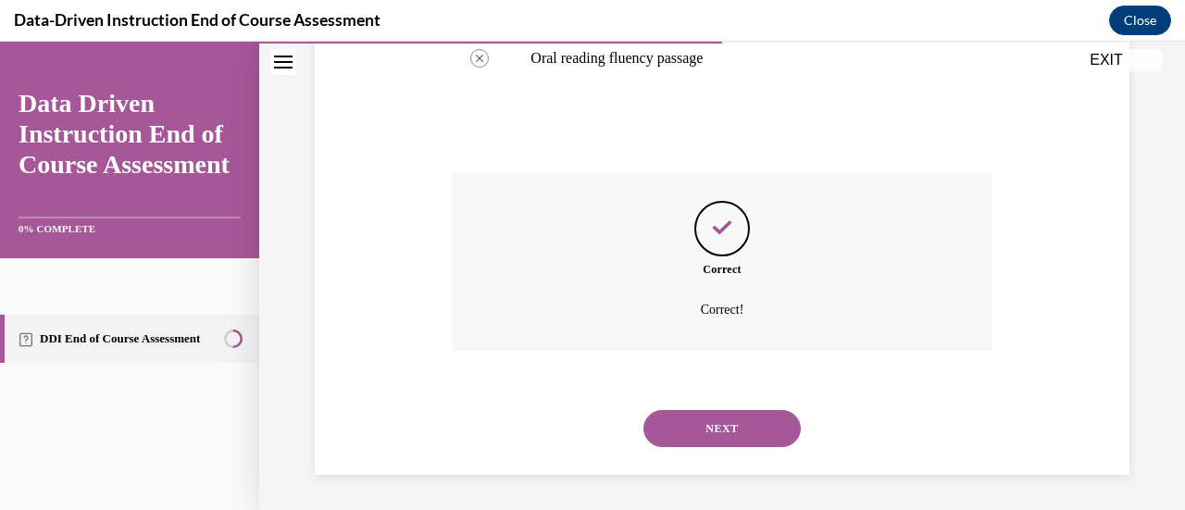
scroll to position [694, 0]
click at [712, 423] on button "NEXT" at bounding box center [721, 427] width 157 height 37
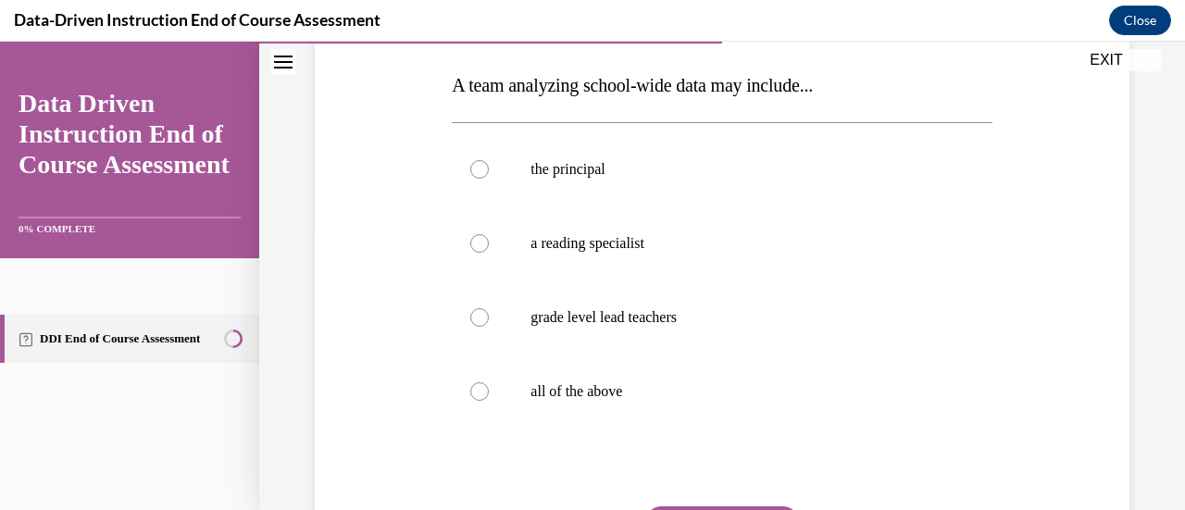
scroll to position [295, 0]
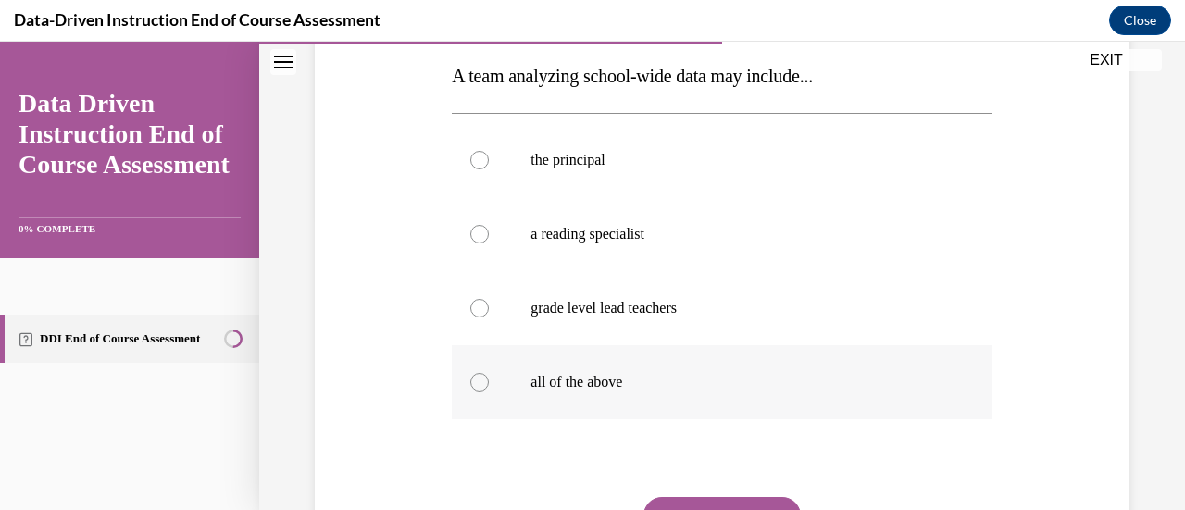
click at [709, 390] on p "all of the above" at bounding box center [737, 382] width 415 height 19
click at [489, 390] on input "all of the above" at bounding box center [479, 382] width 19 height 19
radio input "true"
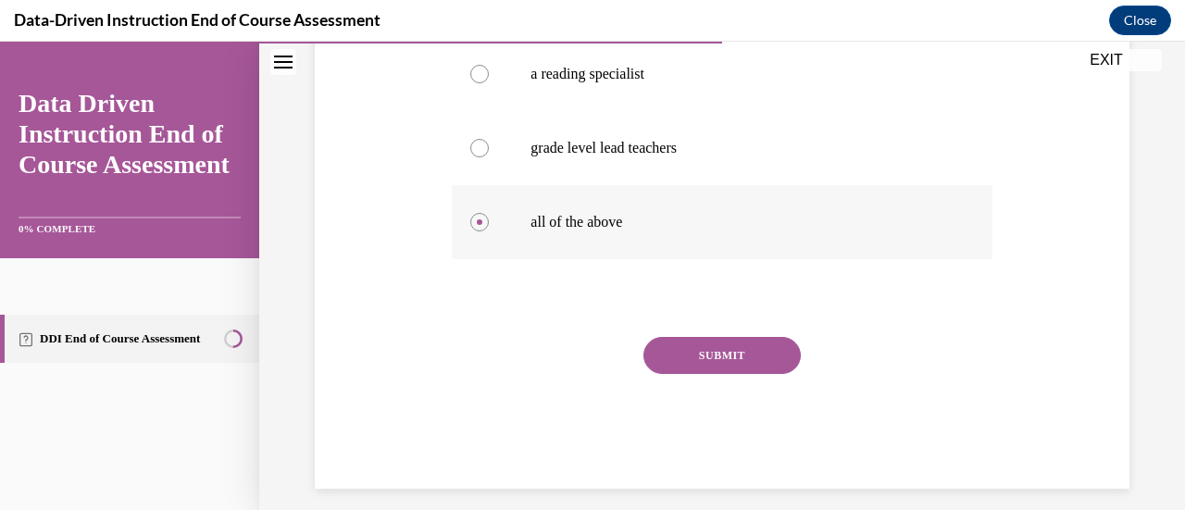
scroll to position [456, 0]
click at [718, 365] on button "SUBMIT" at bounding box center [721, 354] width 157 height 37
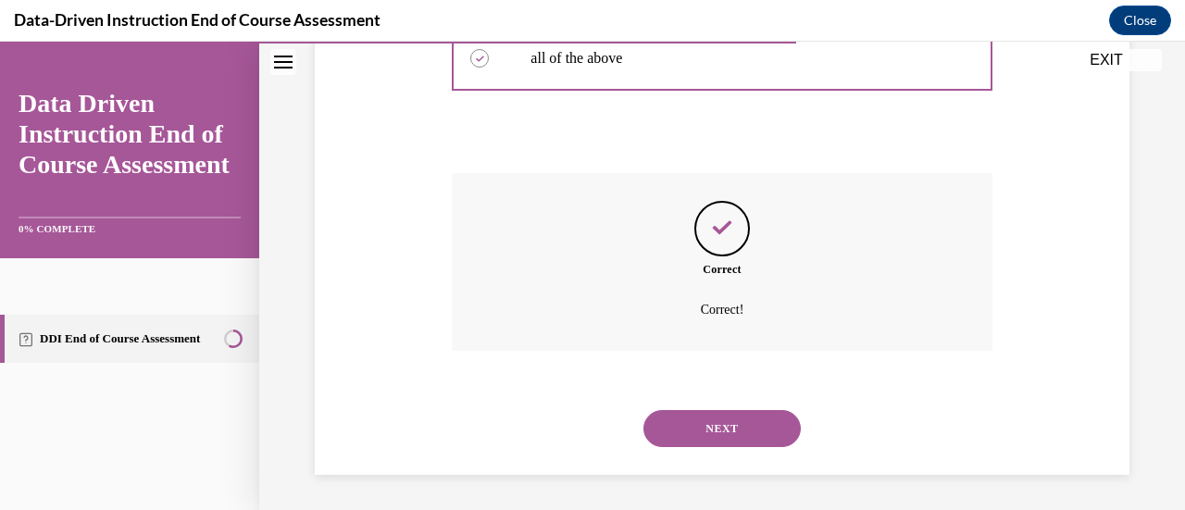
scroll to position [620, 0]
click at [707, 419] on button "NEXT" at bounding box center [721, 427] width 157 height 37
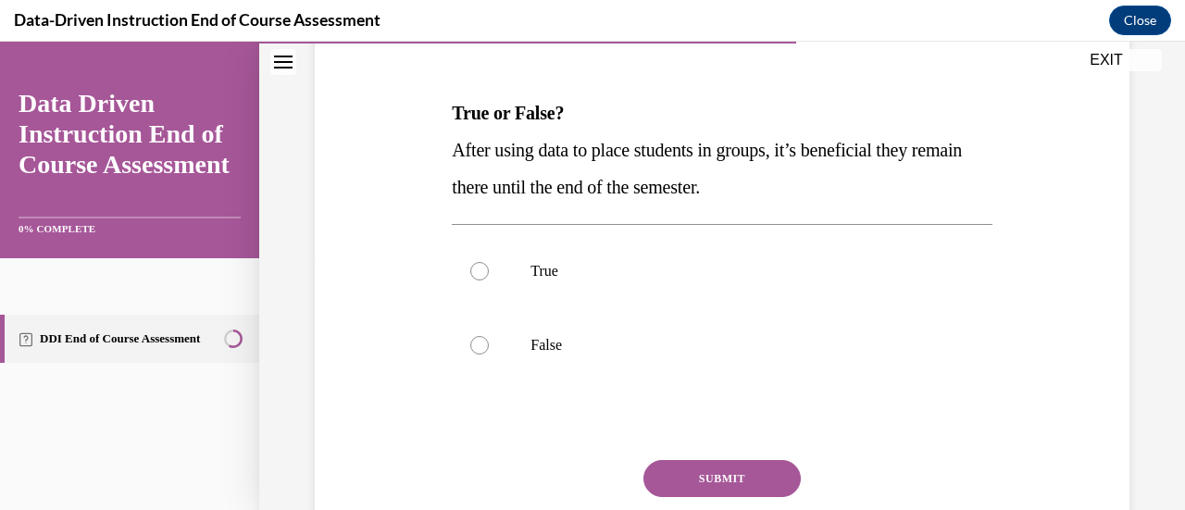
scroll to position [264, 0]
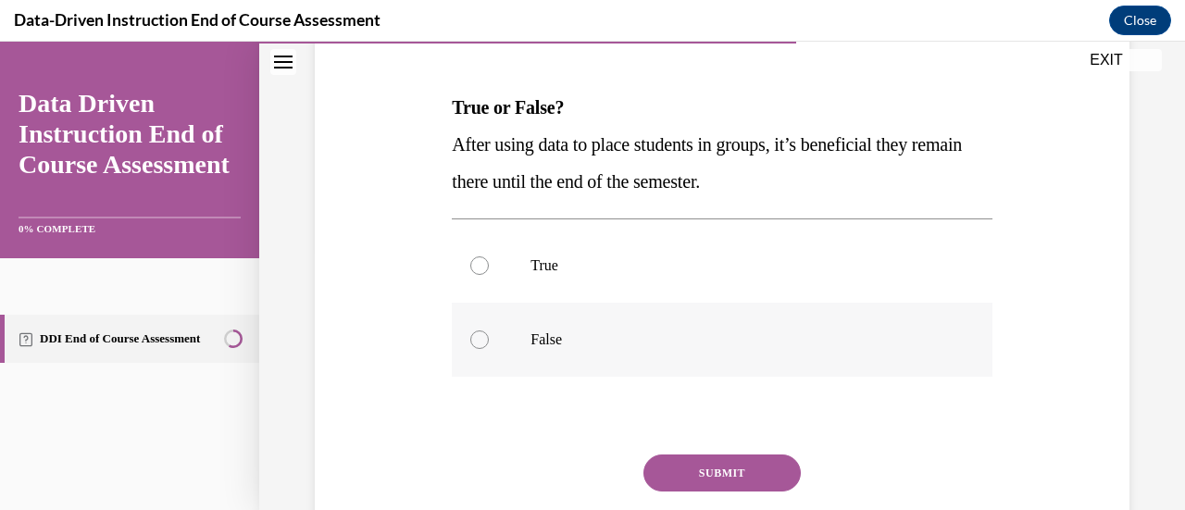
click at [731, 320] on label "False" at bounding box center [722, 340] width 540 height 74
click at [489, 331] on input "False" at bounding box center [479, 340] width 19 height 19
radio input "true"
click at [687, 481] on button "SUBMIT" at bounding box center [721, 473] width 157 height 37
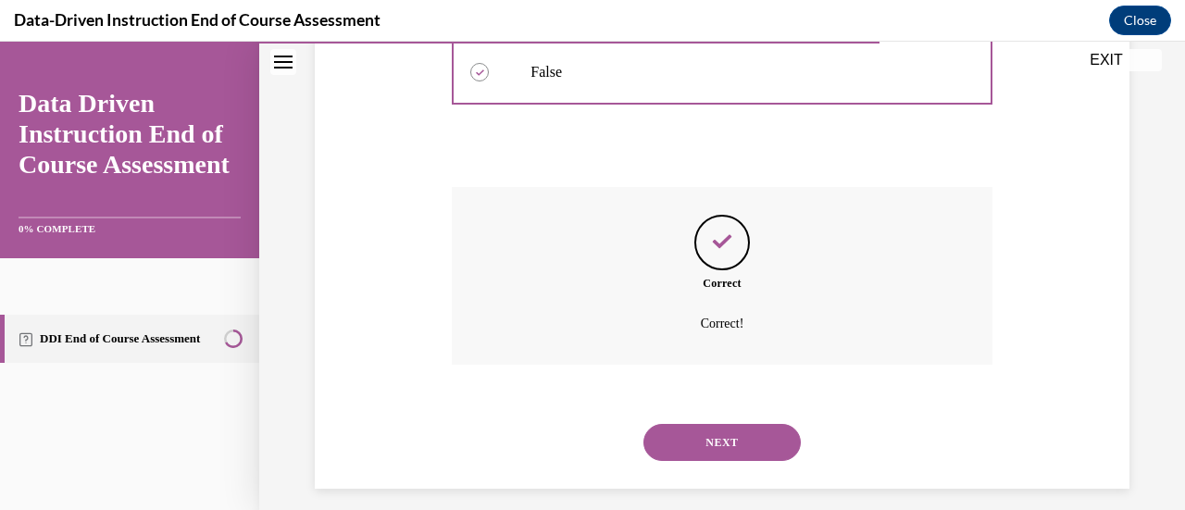
scroll to position [546, 0]
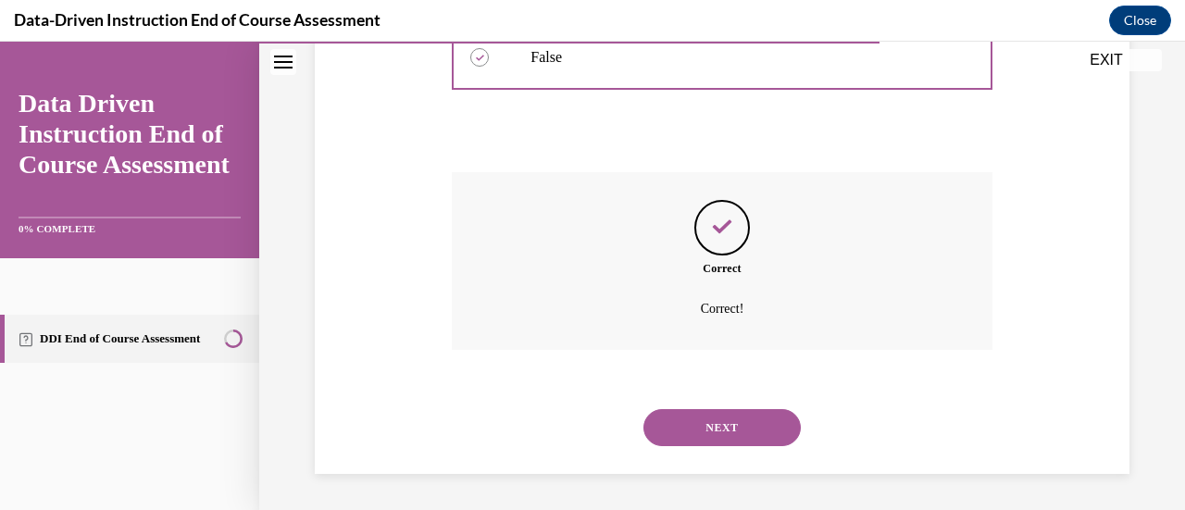
click at [732, 426] on button "NEXT" at bounding box center [721, 427] width 157 height 37
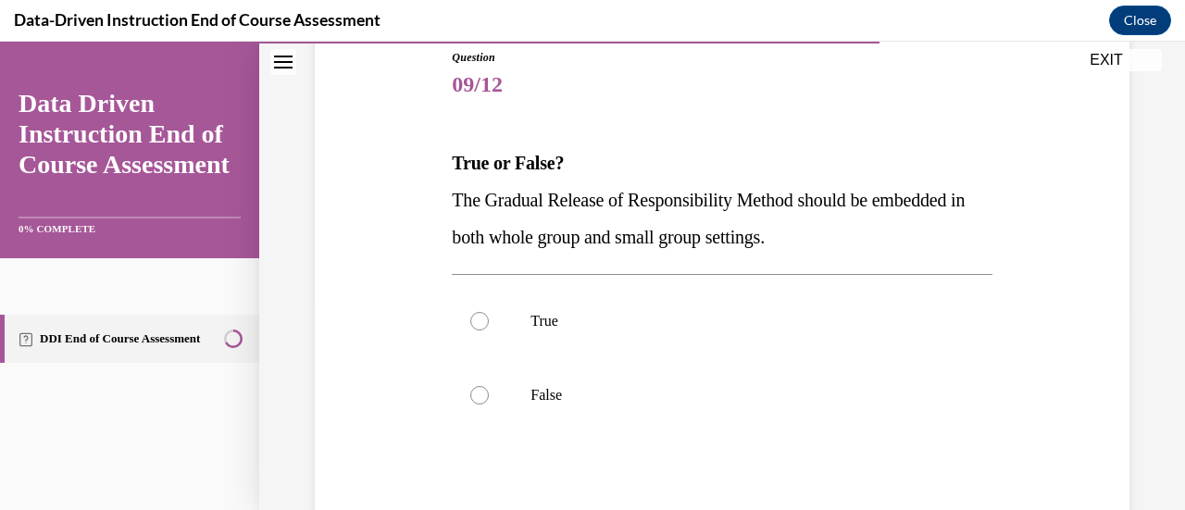
scroll to position [211, 0]
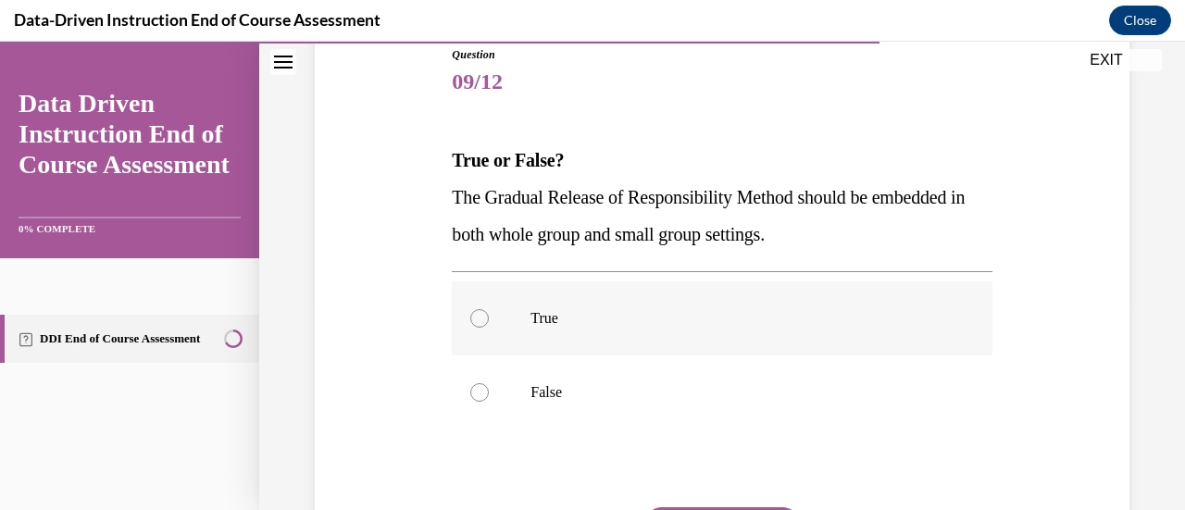
click at [754, 327] on label "True" at bounding box center [722, 318] width 540 height 74
click at [489, 327] on input "True" at bounding box center [479, 318] width 19 height 19
radio input "true"
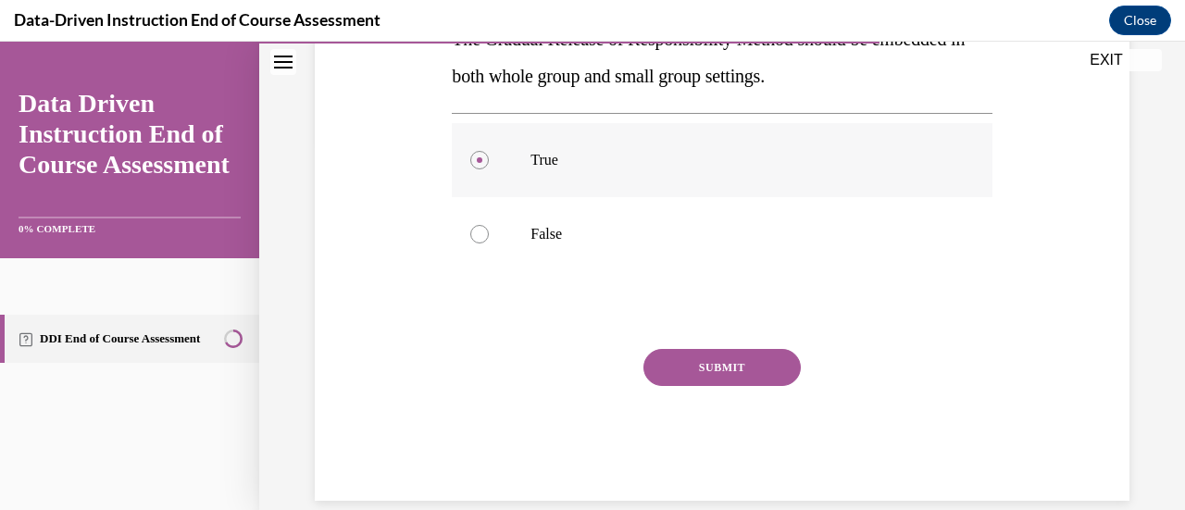
scroll to position [374, 0]
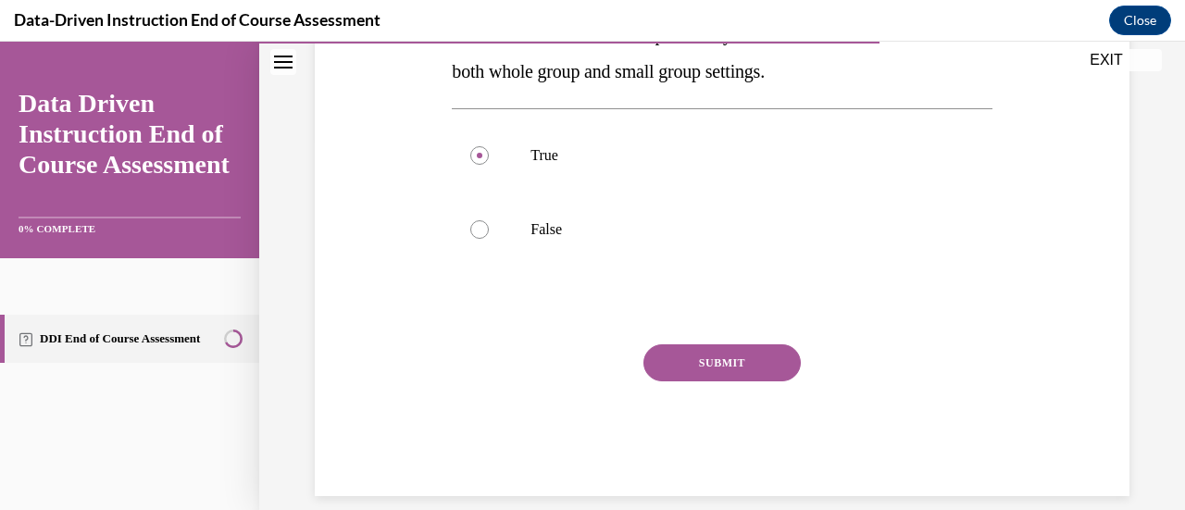
click at [750, 351] on button "SUBMIT" at bounding box center [721, 362] width 157 height 37
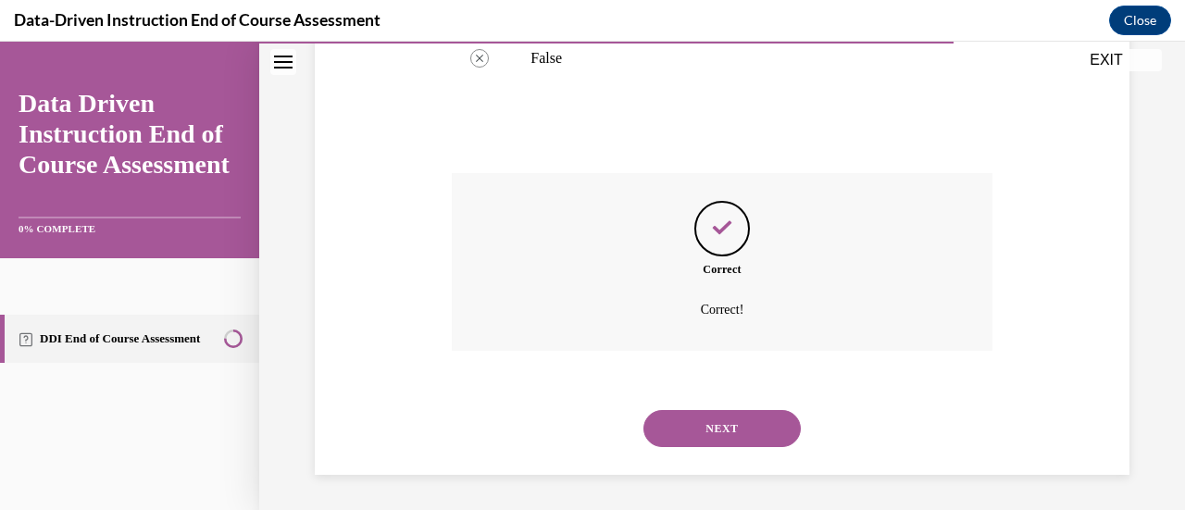
scroll to position [546, 0]
click at [722, 425] on button "NEXT" at bounding box center [721, 427] width 157 height 37
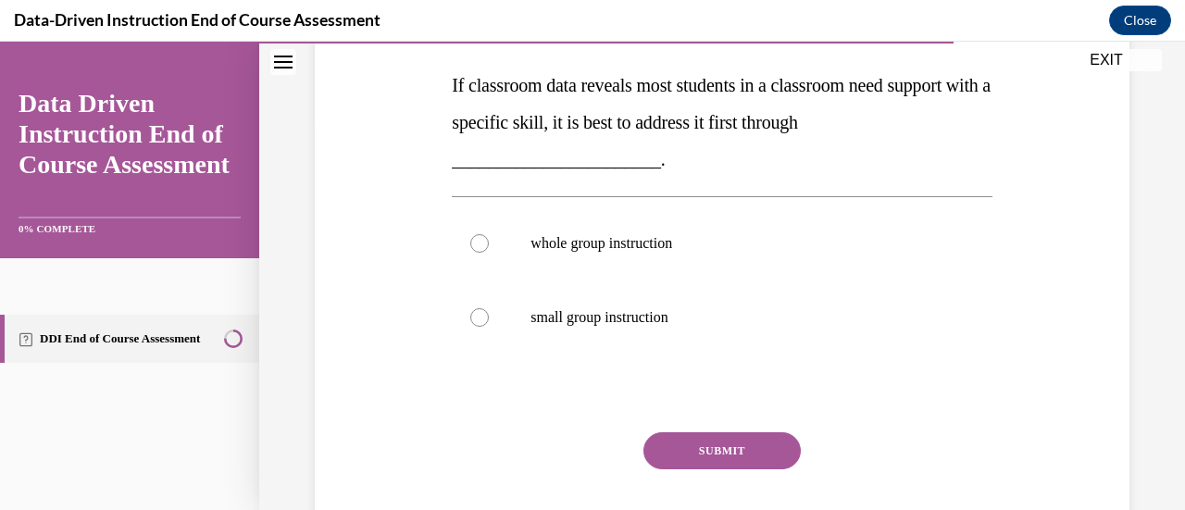
scroll to position [393, 0]
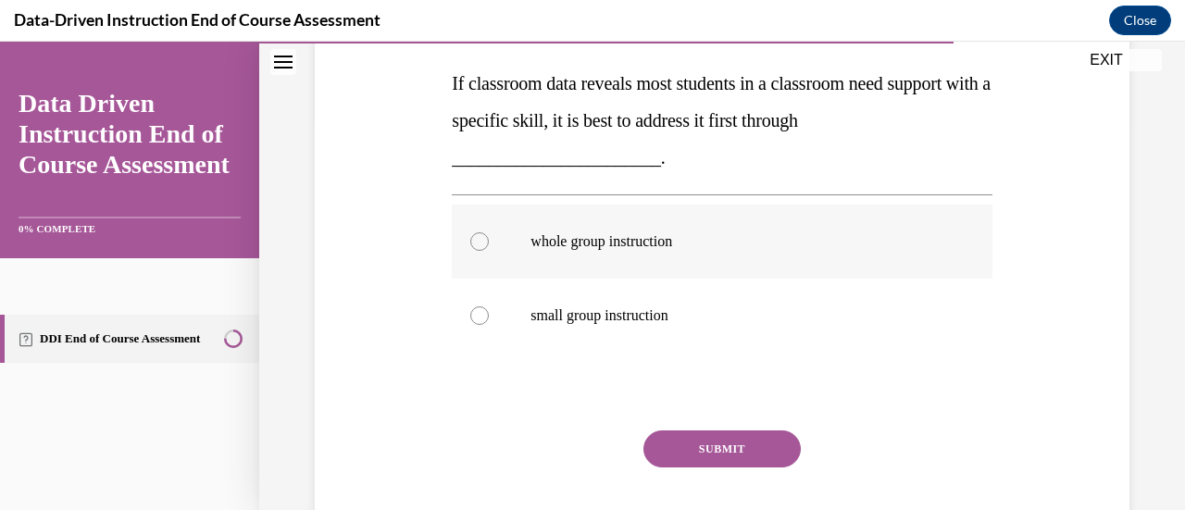
click at [687, 255] on label "whole group instruction" at bounding box center [722, 242] width 540 height 74
click at [489, 251] on input "whole group instruction" at bounding box center [479, 241] width 19 height 19
radio input "true"
click at [726, 449] on button "SUBMIT" at bounding box center [721, 448] width 157 height 37
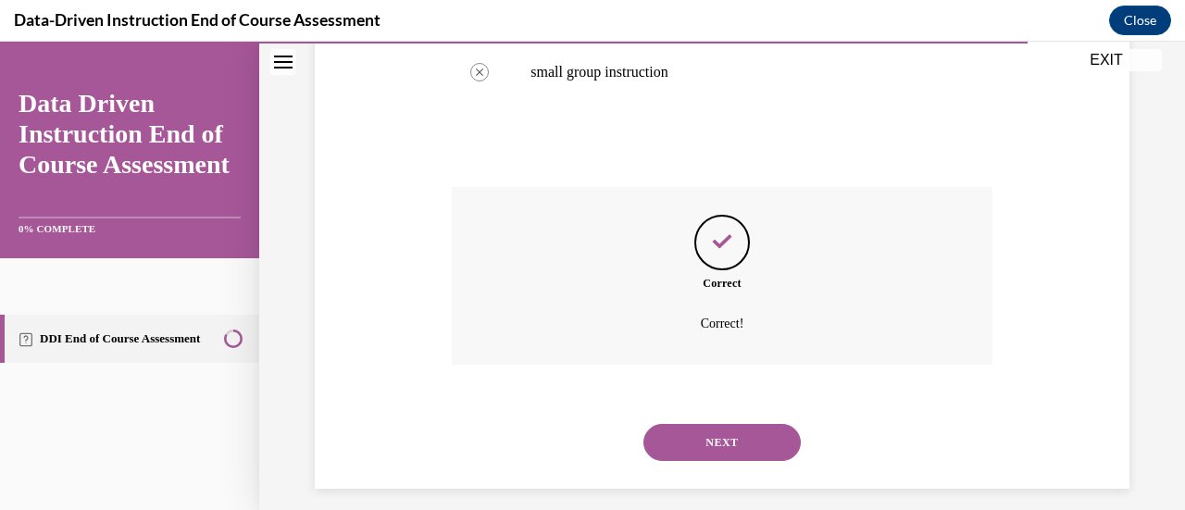
scroll to position [652, 0]
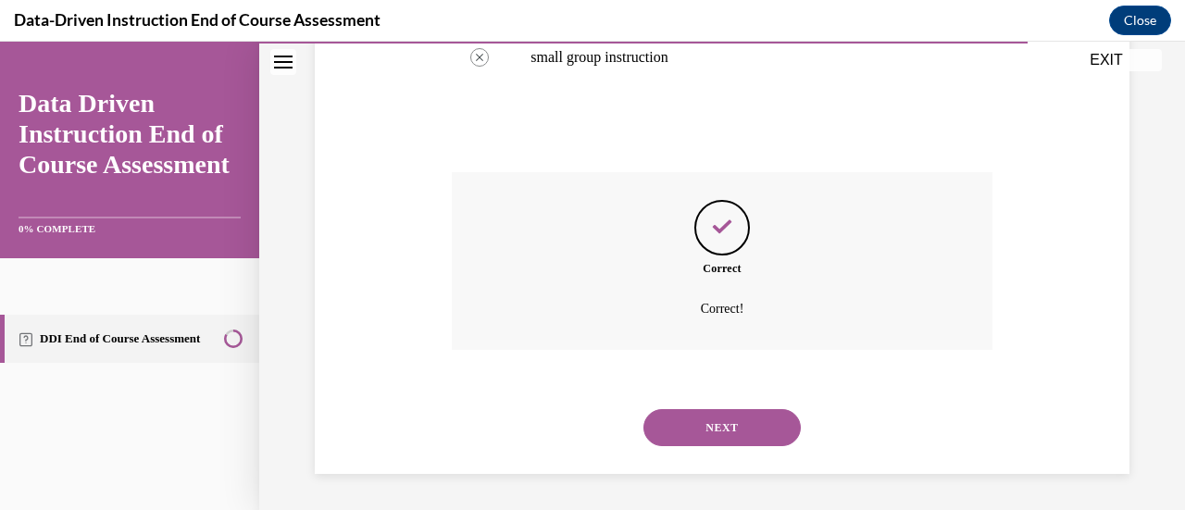
click at [732, 425] on button "NEXT" at bounding box center [721, 427] width 157 height 37
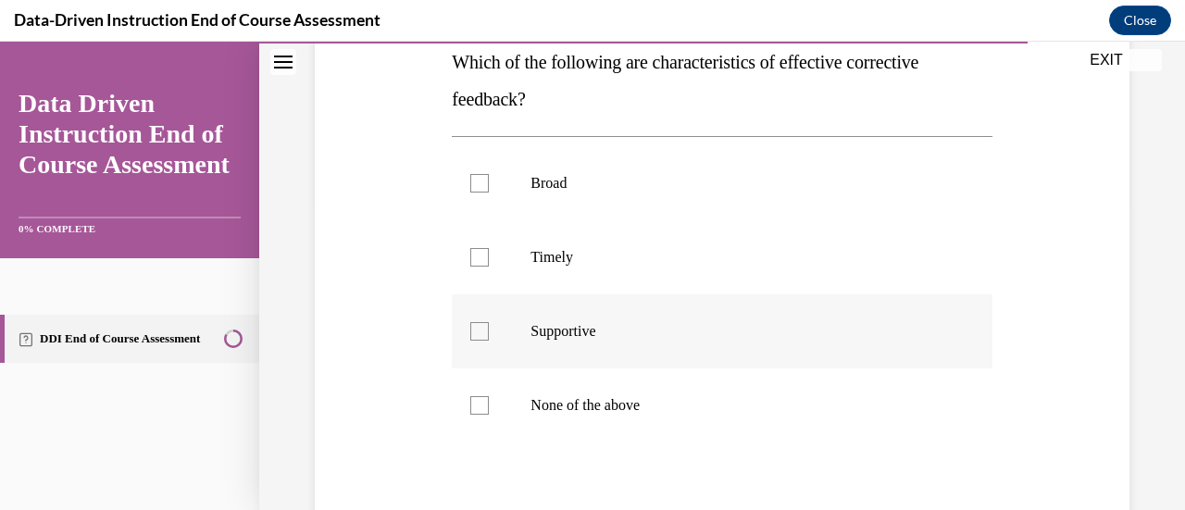
scroll to position [231, 0]
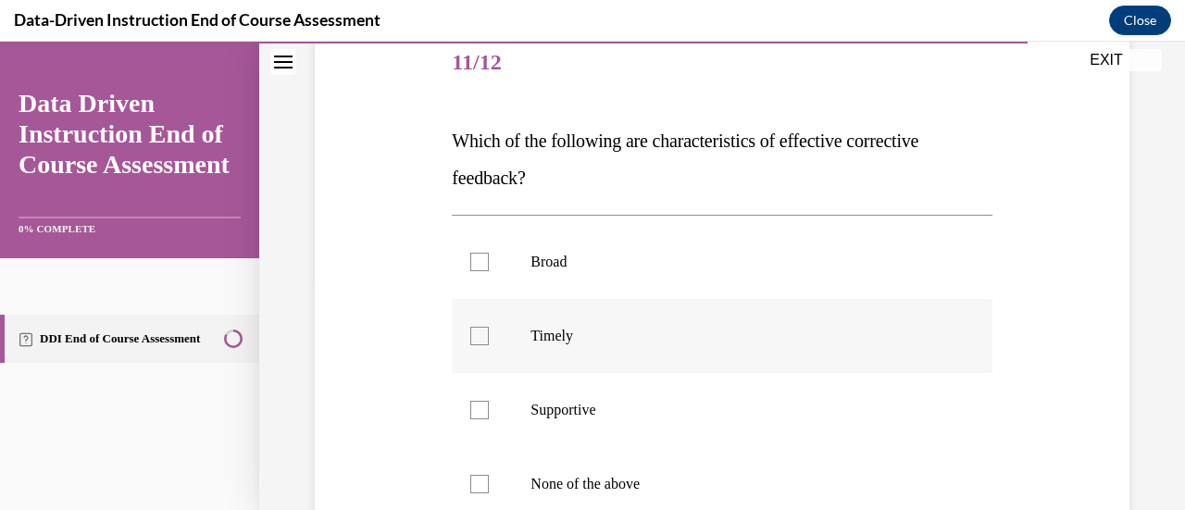
click at [570, 363] on label "Timely" at bounding box center [722, 336] width 540 height 74
click at [489, 345] on input "Timely" at bounding box center [479, 336] width 19 height 19
checkbox input "true"
click at [482, 416] on div at bounding box center [479, 410] width 19 height 19
click at [482, 416] on input "Supportive" at bounding box center [479, 410] width 19 height 19
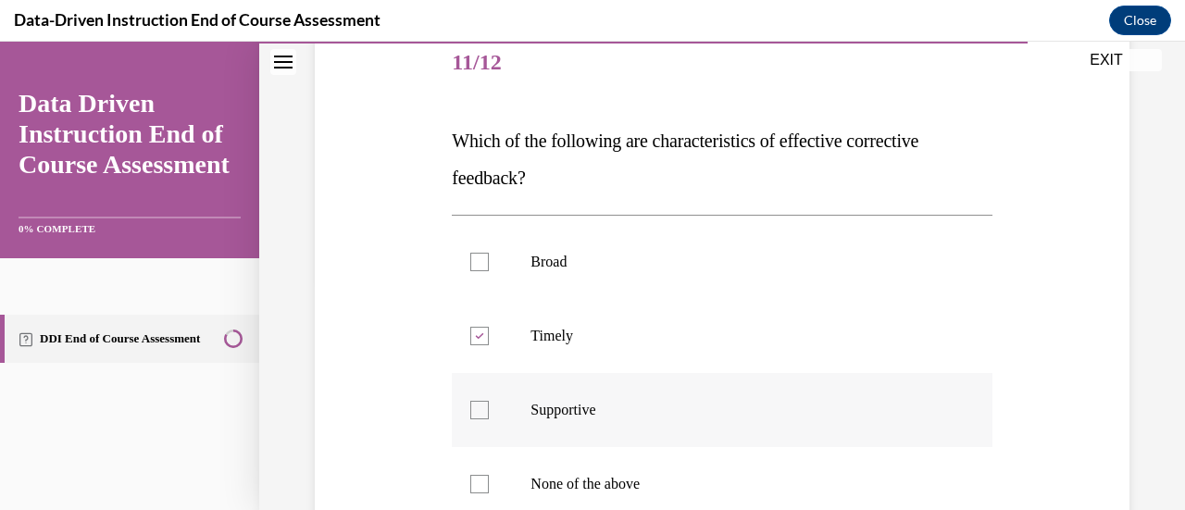
checkbox input "true"
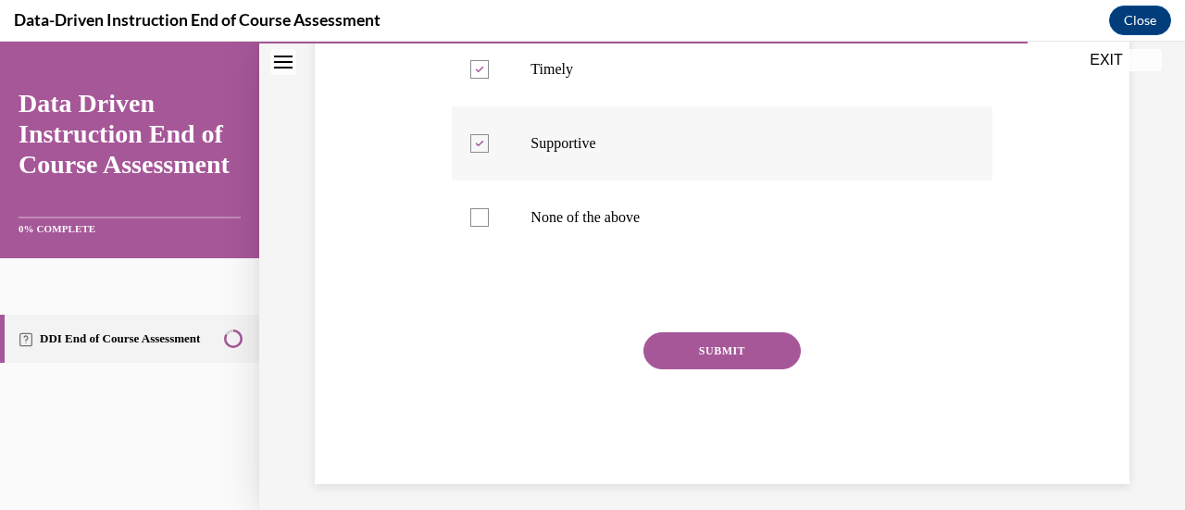
scroll to position [498, 0]
click at [720, 358] on button "SUBMIT" at bounding box center [721, 349] width 157 height 37
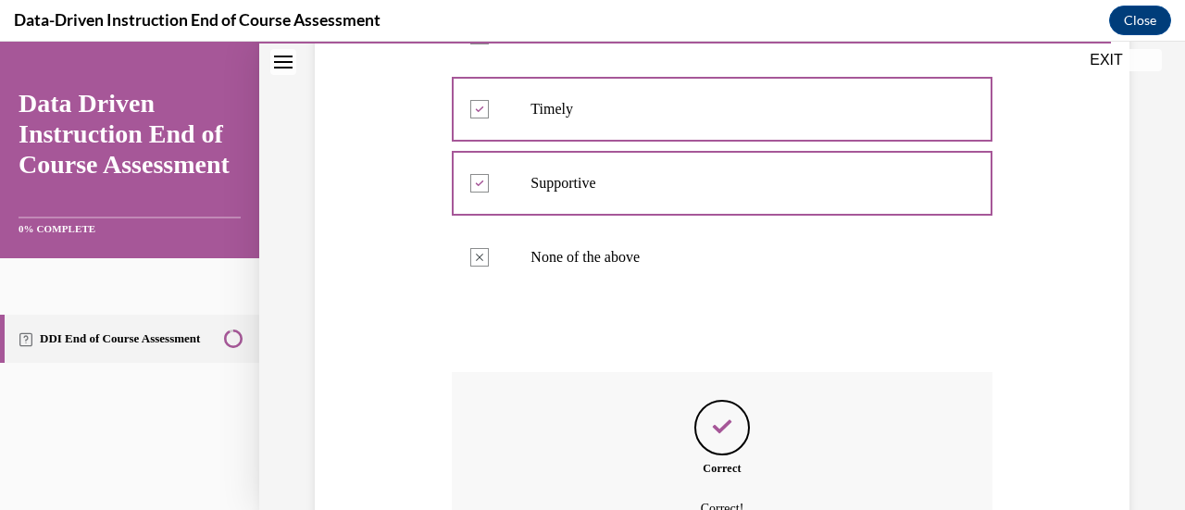
scroll to position [657, 0]
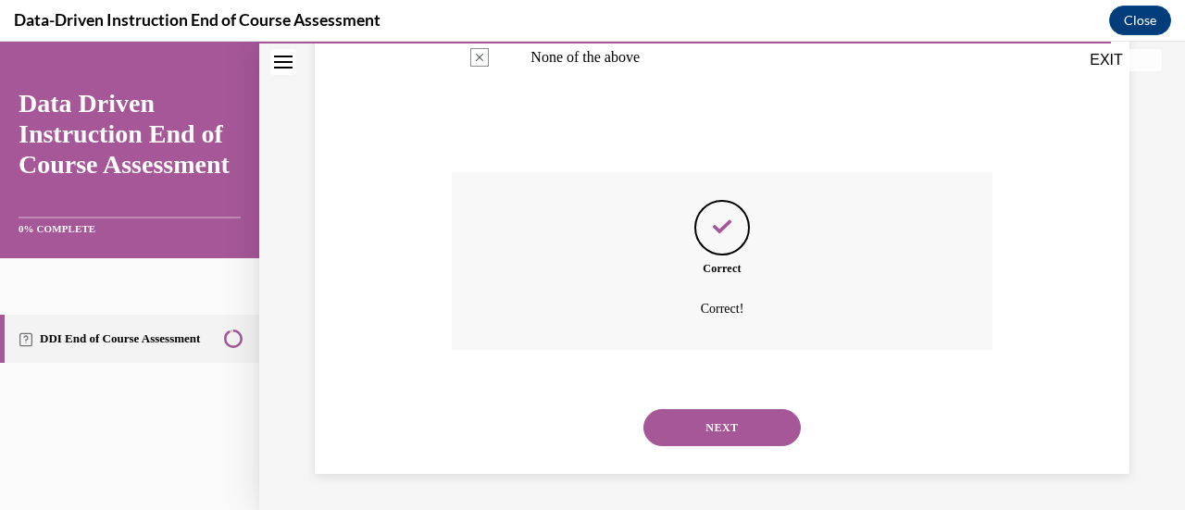
click at [713, 432] on button "NEXT" at bounding box center [721, 427] width 157 height 37
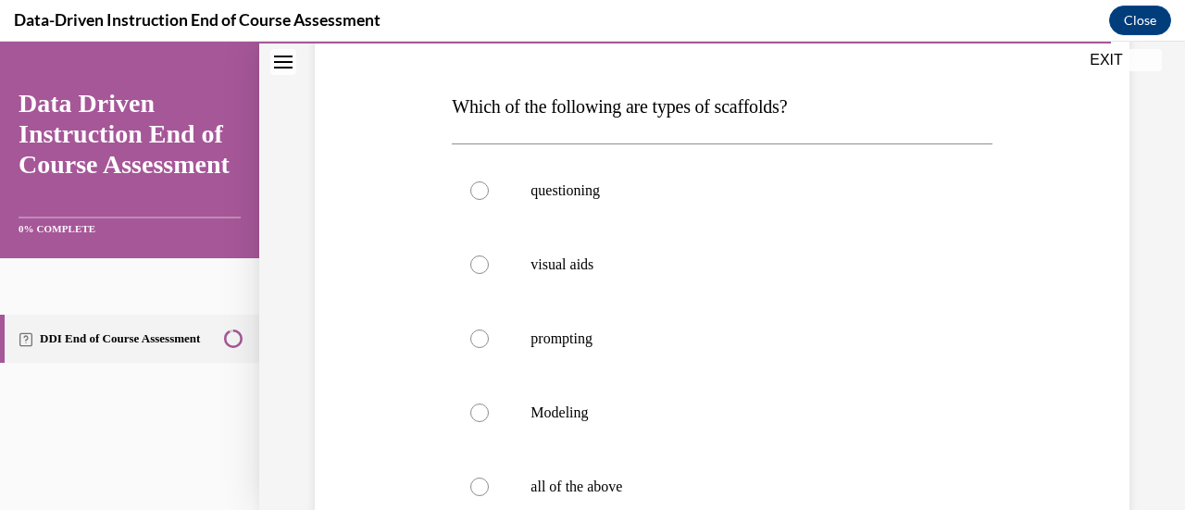
scroll to position [391, 0]
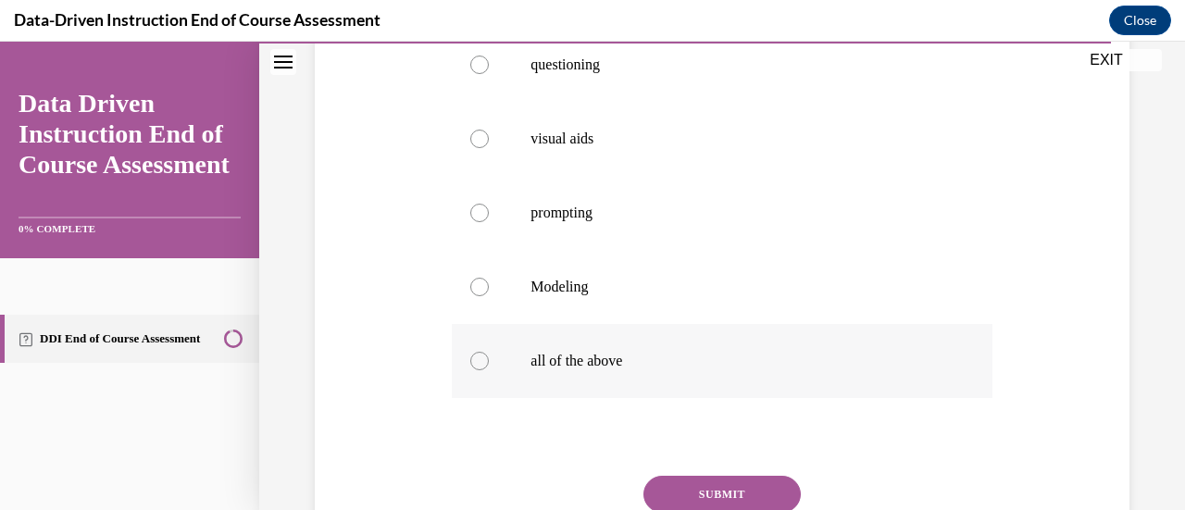
click at [671, 366] on p "all of the above" at bounding box center [737, 361] width 415 height 19
click at [489, 366] on input "all of the above" at bounding box center [479, 361] width 19 height 19
radio input "true"
click at [707, 495] on button "SUBMIT" at bounding box center [721, 494] width 157 height 37
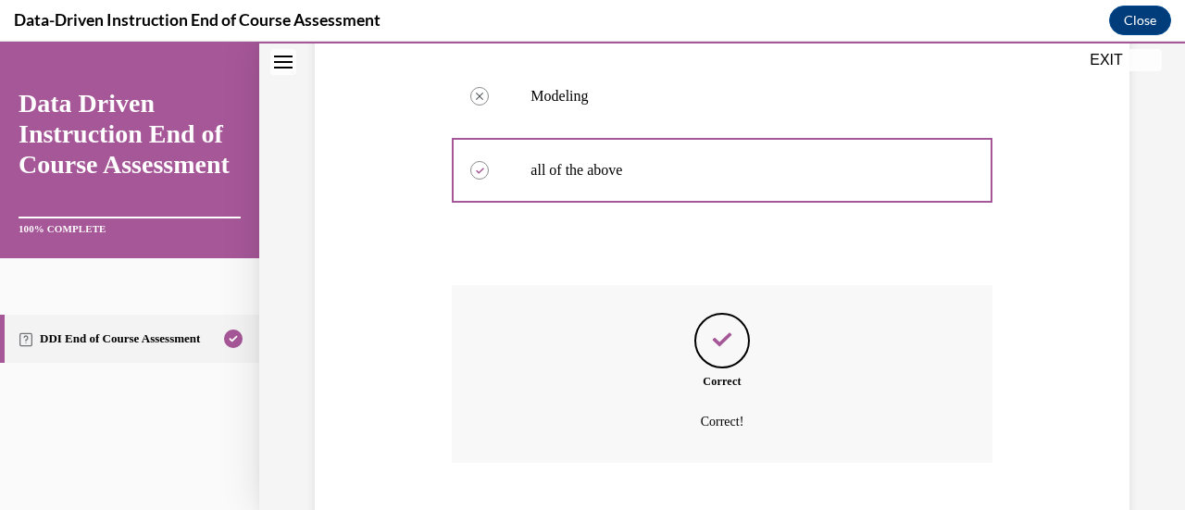
scroll to position [694, 0]
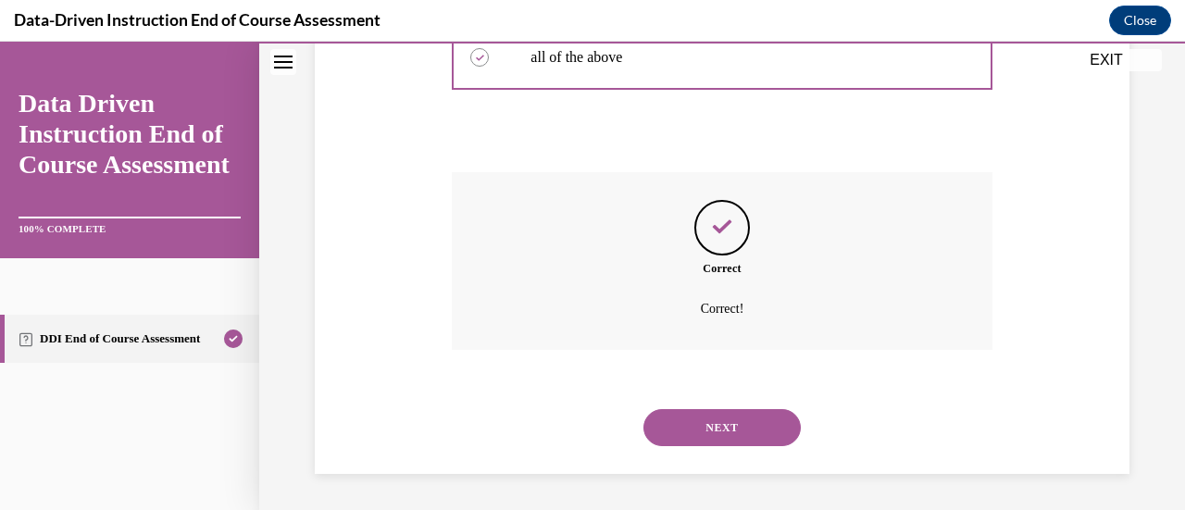
click at [737, 428] on button "NEXT" at bounding box center [721, 427] width 157 height 37
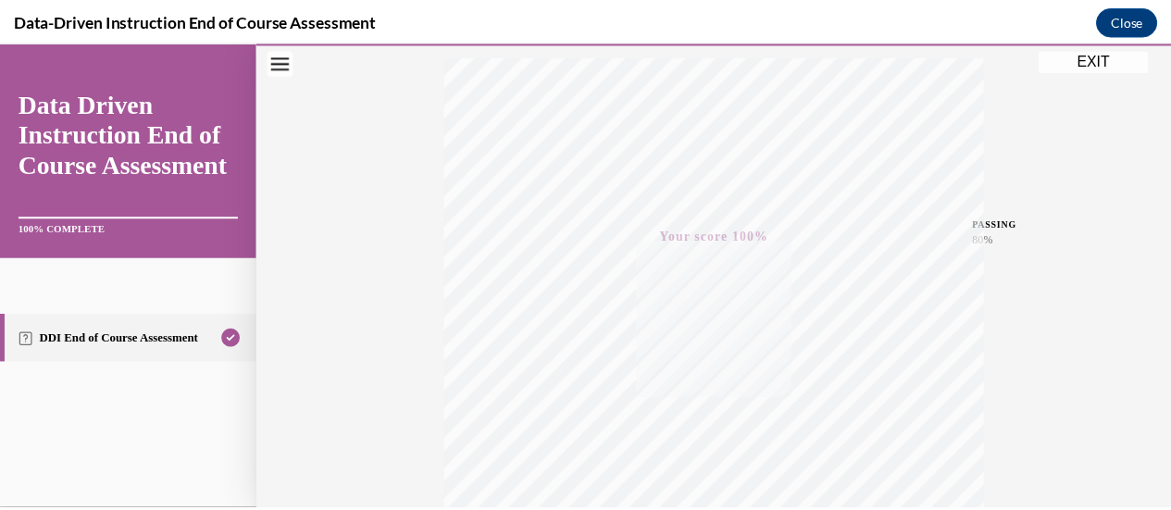
scroll to position [304, 0]
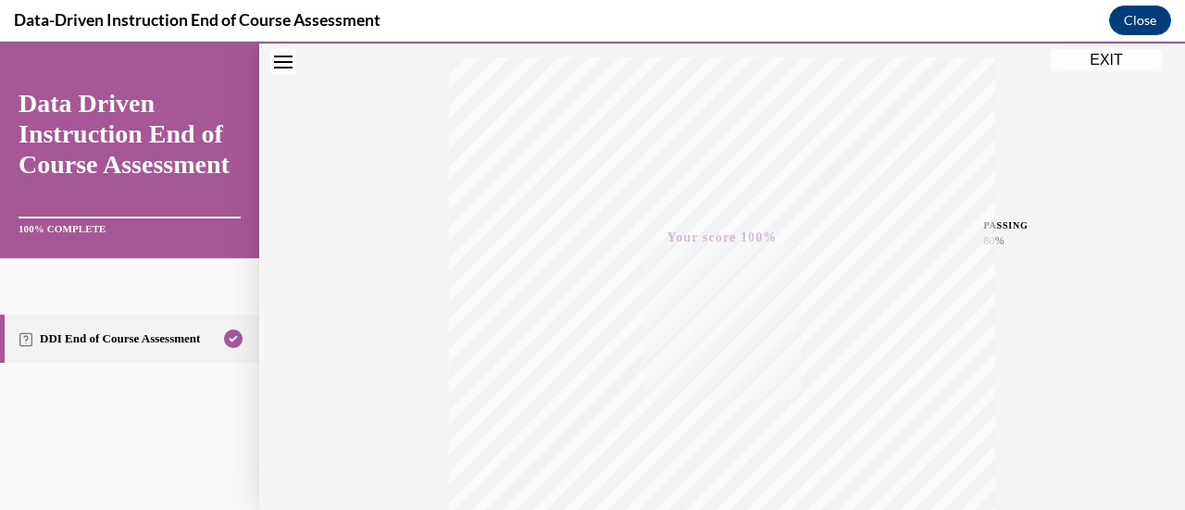
click at [1091, 60] on button "EXIT" at bounding box center [1106, 60] width 111 height 22
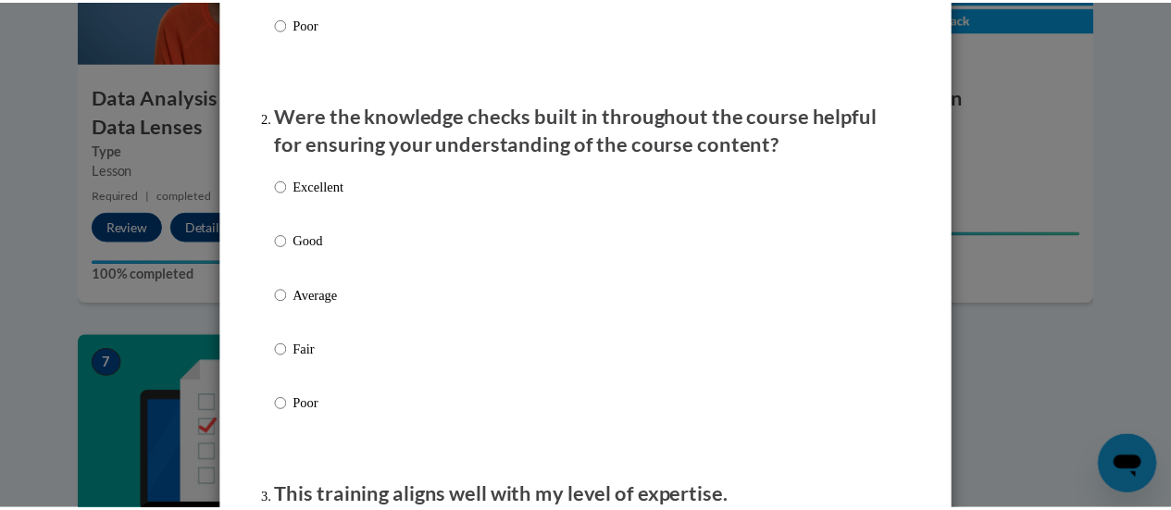
scroll to position [0, 0]
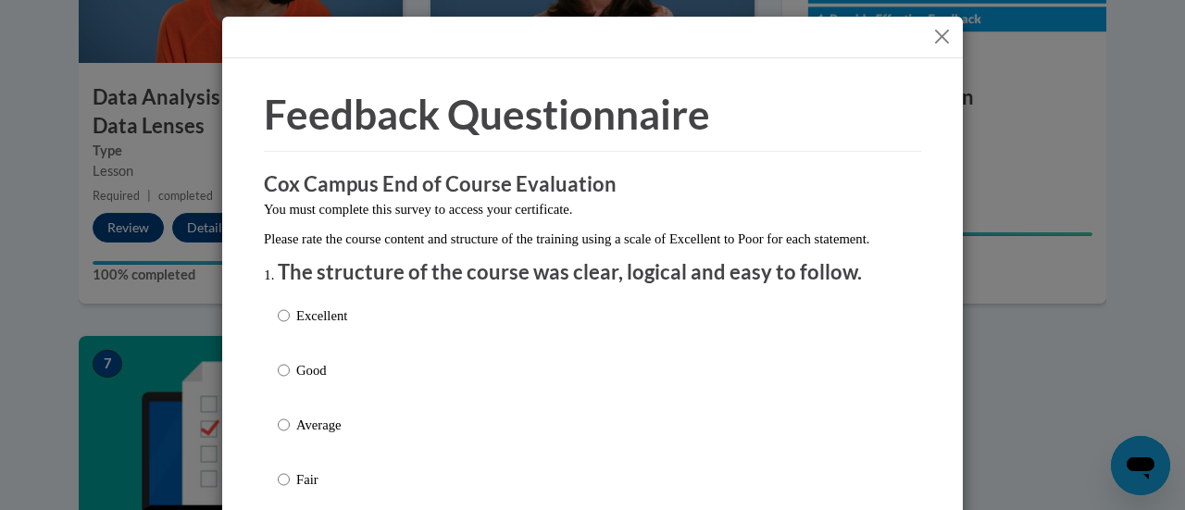
click at [930, 42] on button "Close" at bounding box center [941, 36] width 23 height 23
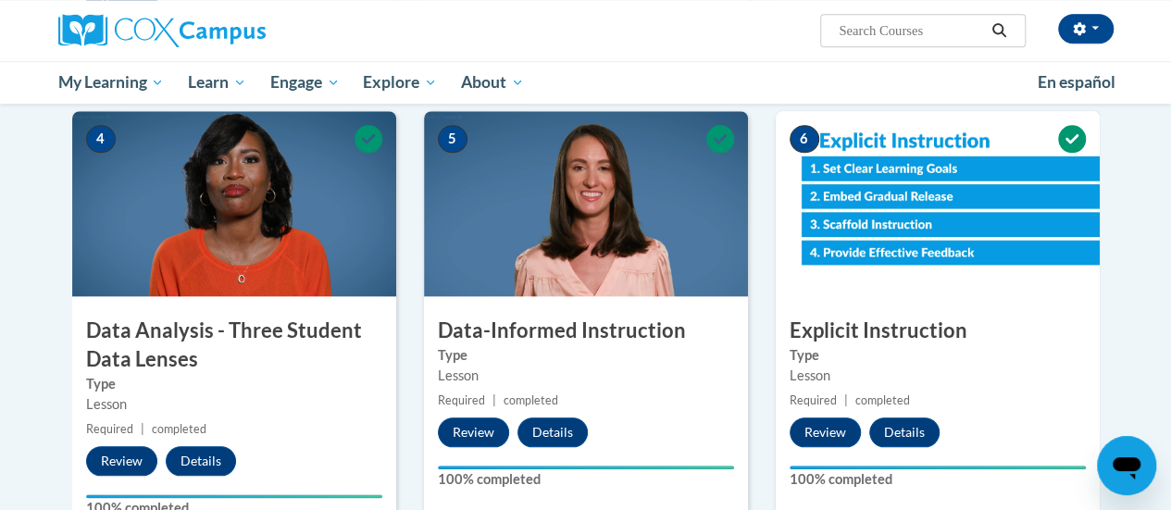
scroll to position [817, 0]
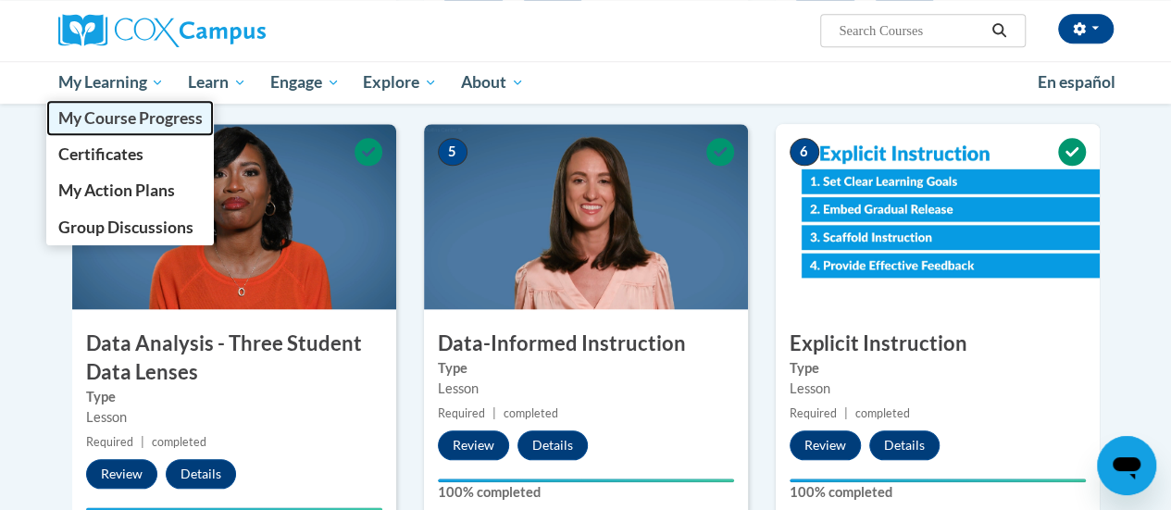
click at [167, 108] on span "My Course Progress" at bounding box center [129, 117] width 144 height 19
